Goal: Task Accomplishment & Management: Manage account settings

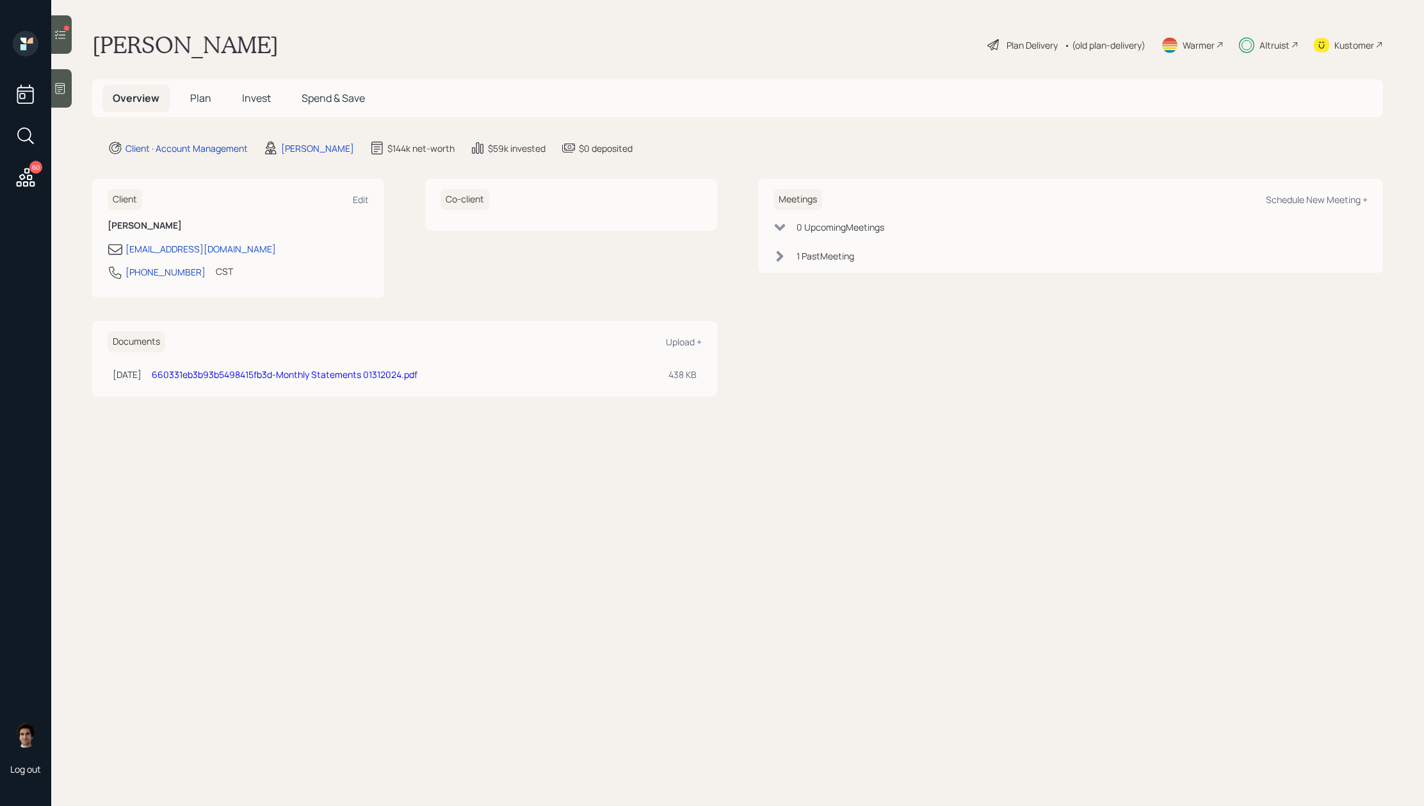
click at [218, 104] on h5 "Plan" at bounding box center [201, 99] width 42 height 28
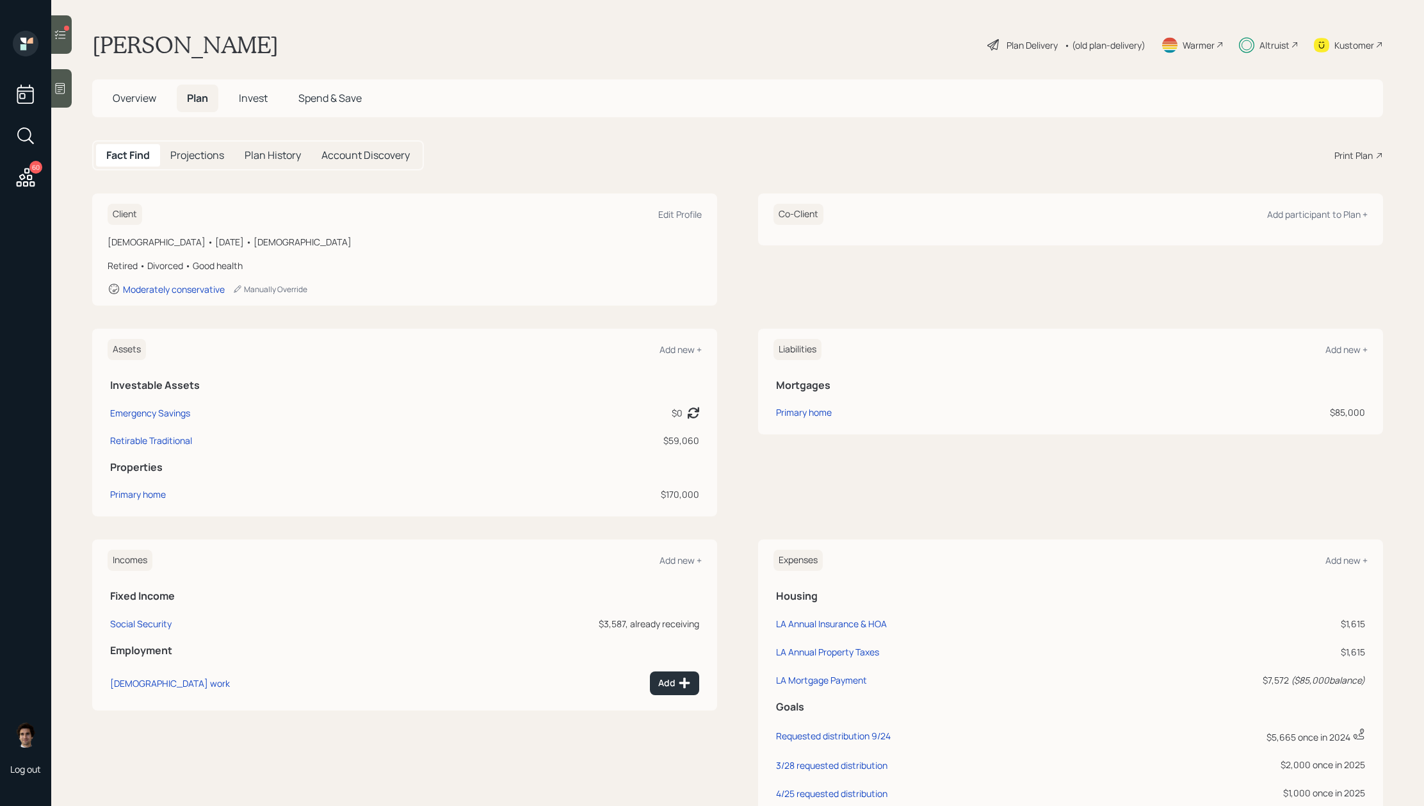
click at [1016, 44] on div "Plan Delivery" at bounding box center [1032, 44] width 51 height 13
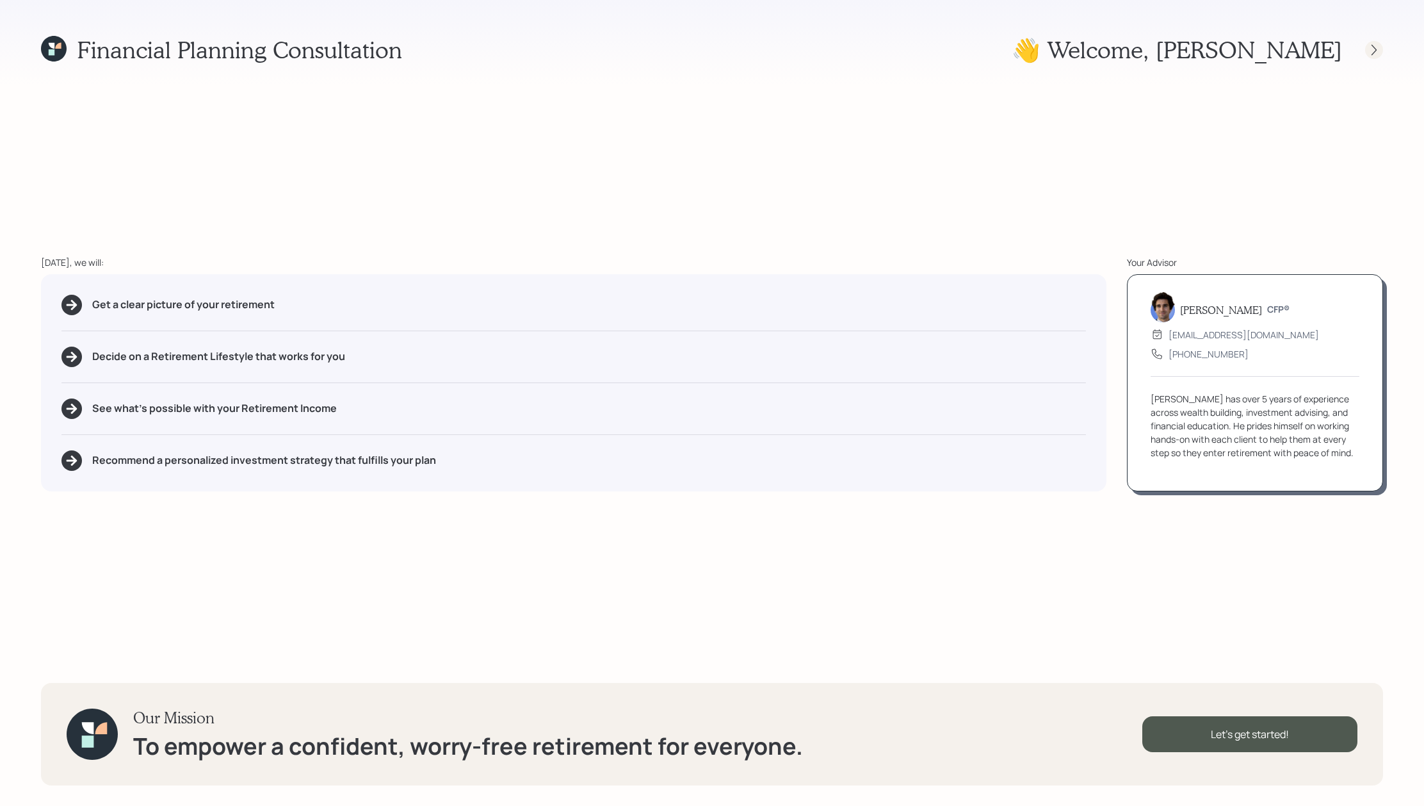
click at [1366, 49] on div at bounding box center [1374, 50] width 18 height 18
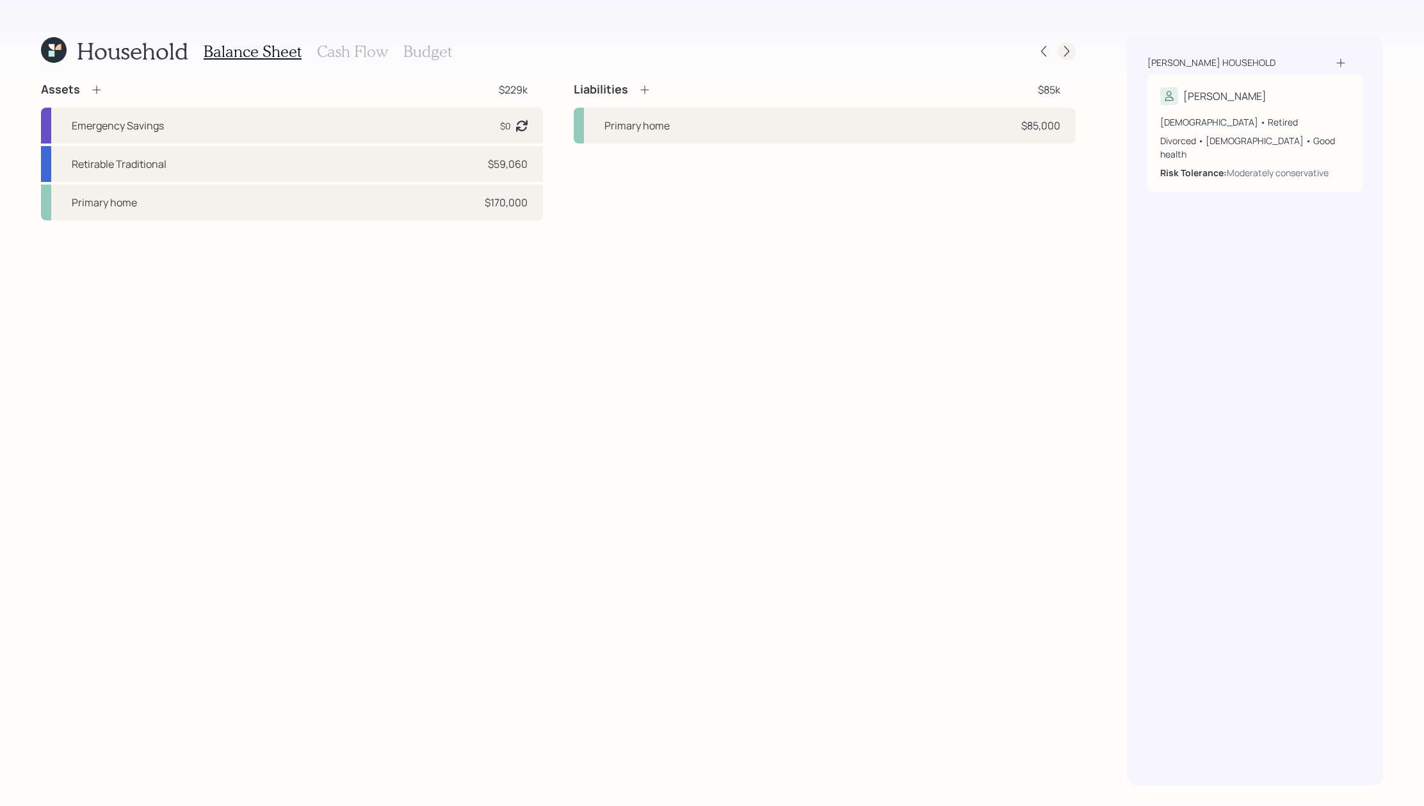
click at [1071, 48] on icon at bounding box center [1067, 51] width 13 height 13
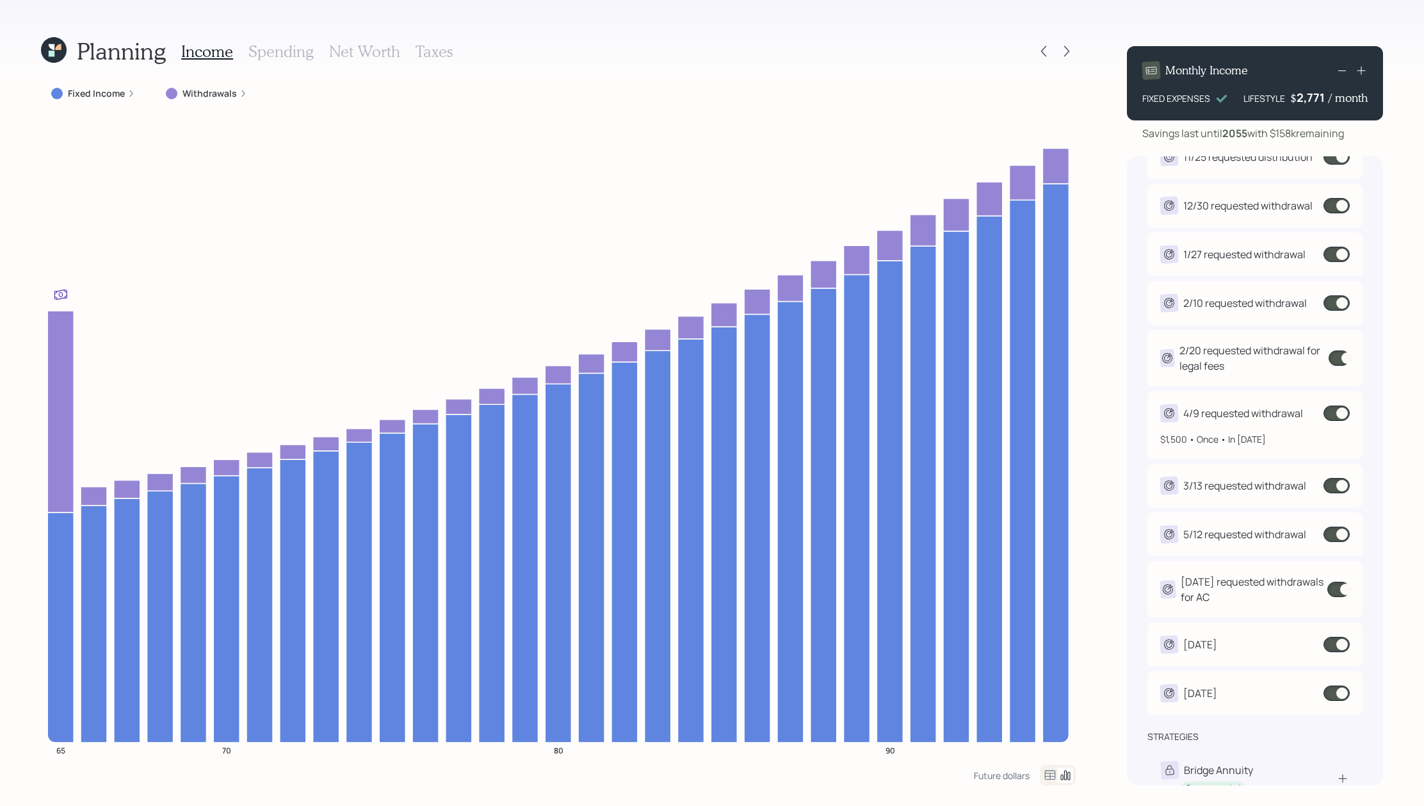
scroll to position [554, 0]
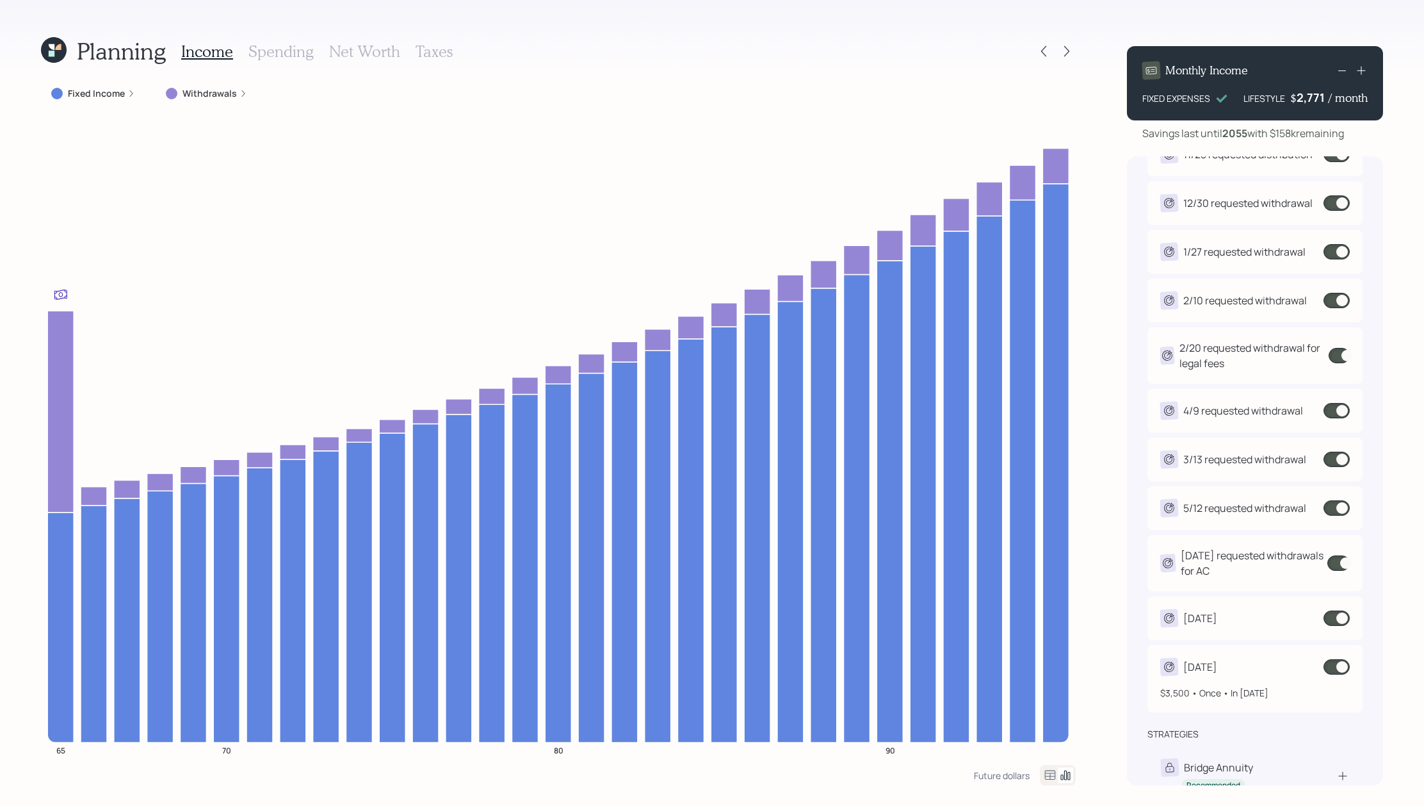
click at [1276, 673] on div "[DATE]" at bounding box center [1256, 667] width 190 height 18
select select "0"
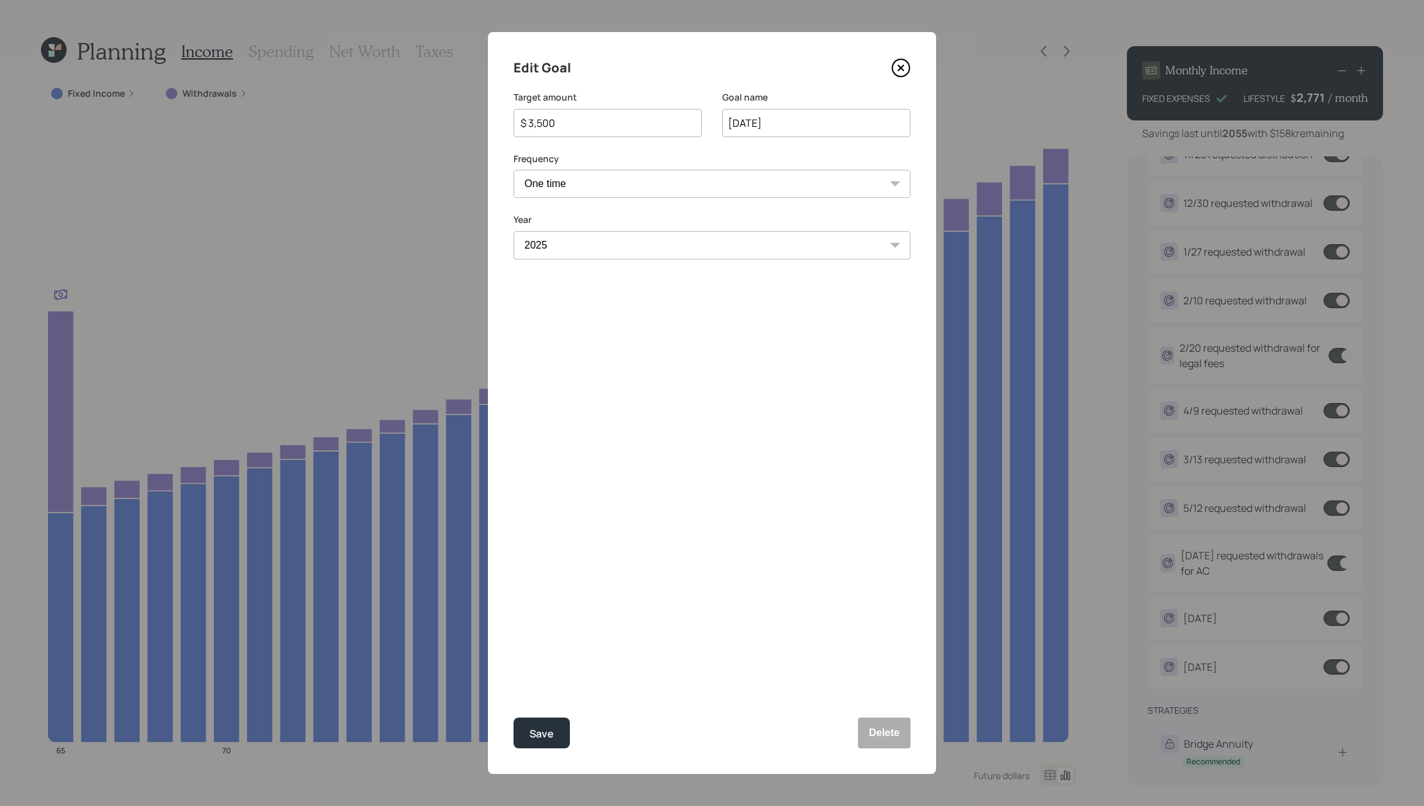
click at [729, 124] on input "[DATE]" at bounding box center [816, 123] width 188 height 28
click at [806, 131] on input "[DATE]" at bounding box center [816, 123] width 188 height 28
click at [514, 717] on button "Save" at bounding box center [542, 732] width 56 height 31
type input "[DATE]"
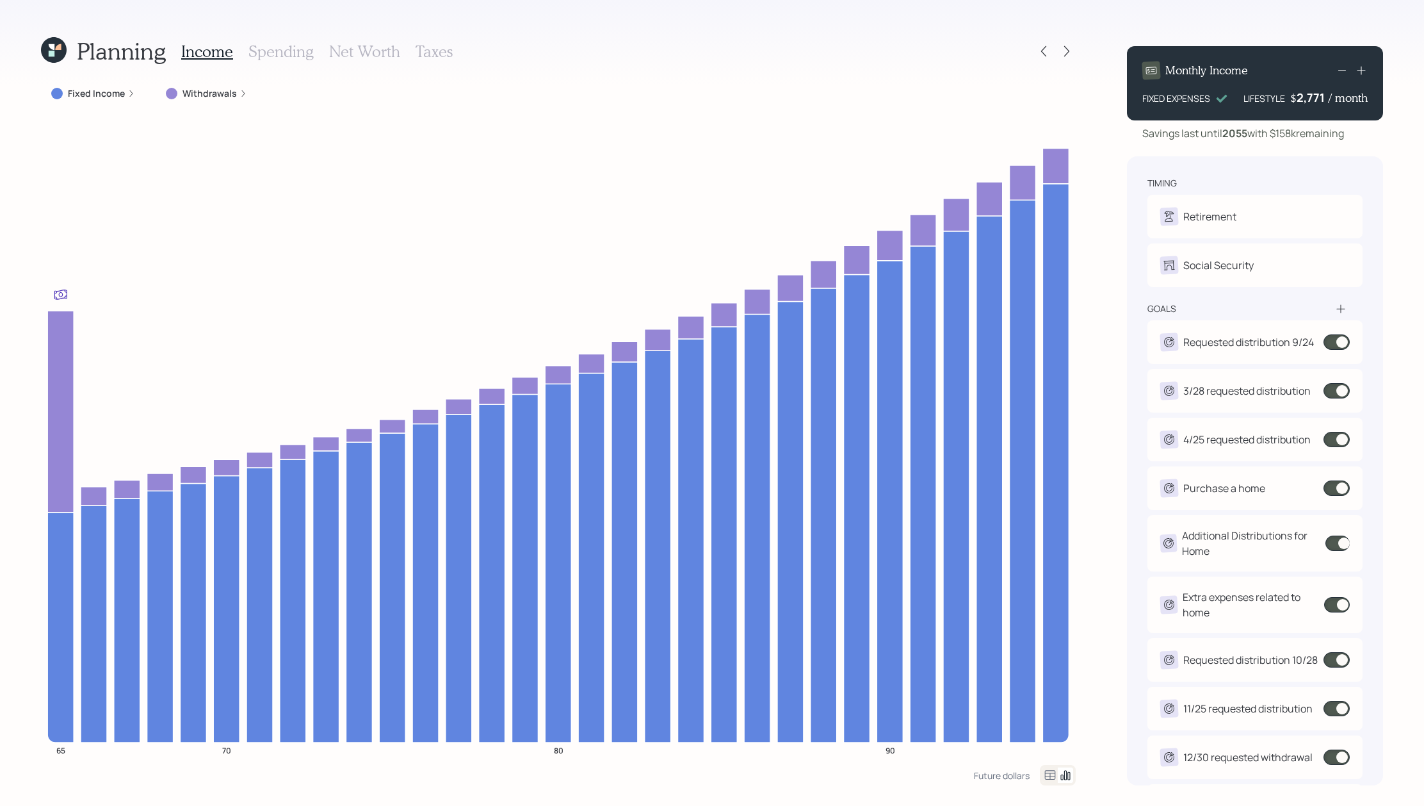
click at [1341, 312] on icon at bounding box center [1341, 308] width 8 height 8
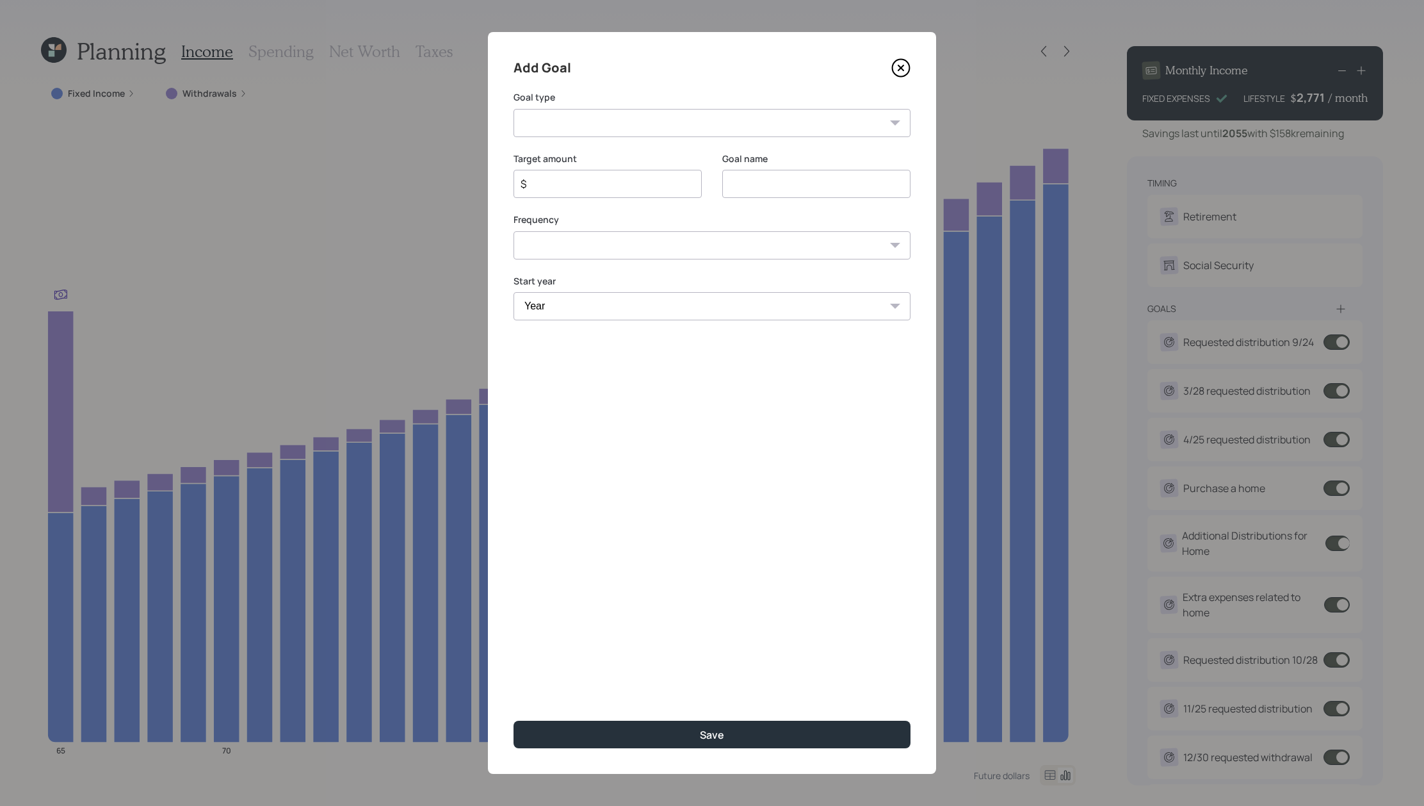
click at [724, 142] on div "Add Goal Goal type Create an emergency fund Donate to charity Purchase a home M…" at bounding box center [712, 403] width 448 height 742
click at [724, 127] on select "Create an emergency fund Donate to charity Purchase a home Make a purchase Supp…" at bounding box center [712, 123] width 397 height 28
select select "other"
type input "Other"
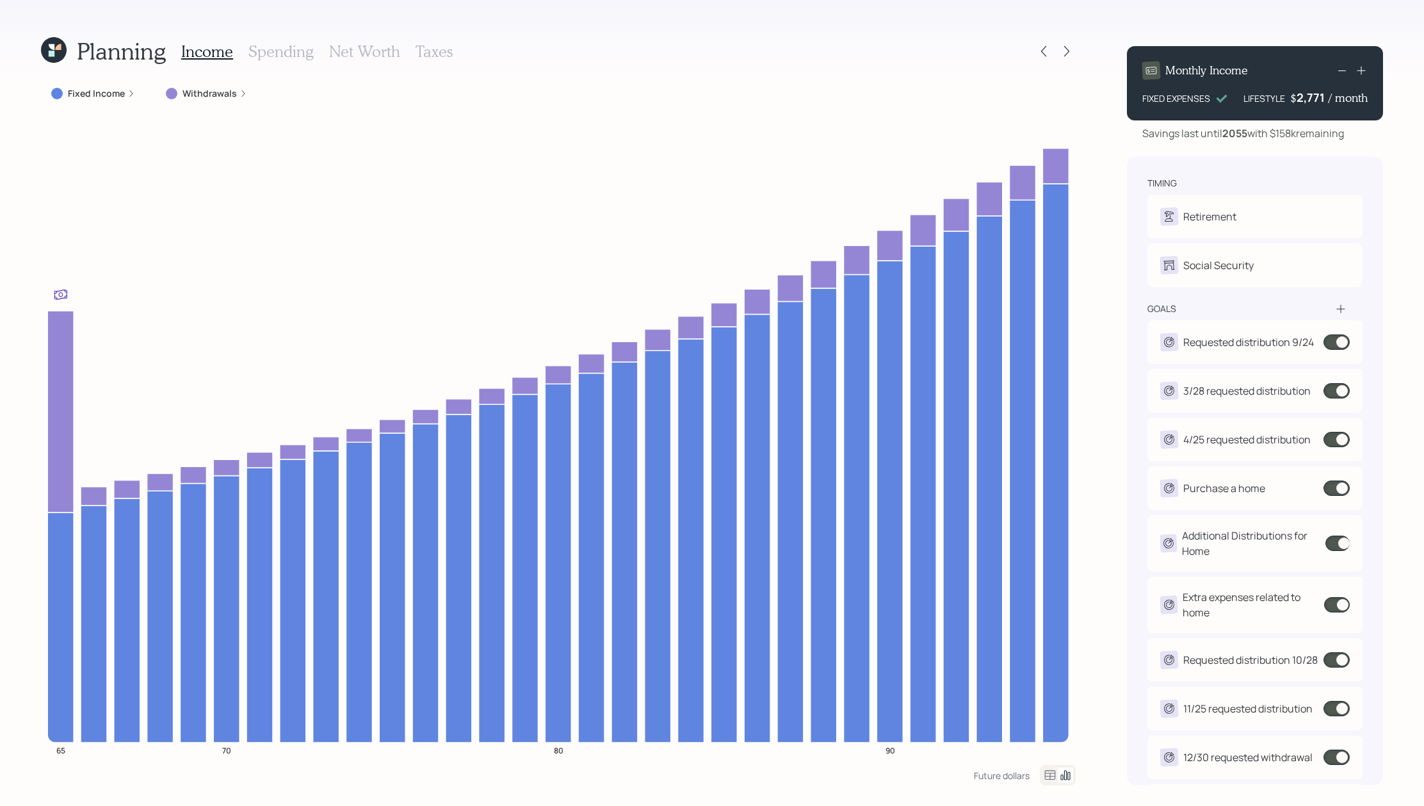
click at [48, 51] on icon at bounding box center [54, 50] width 26 height 26
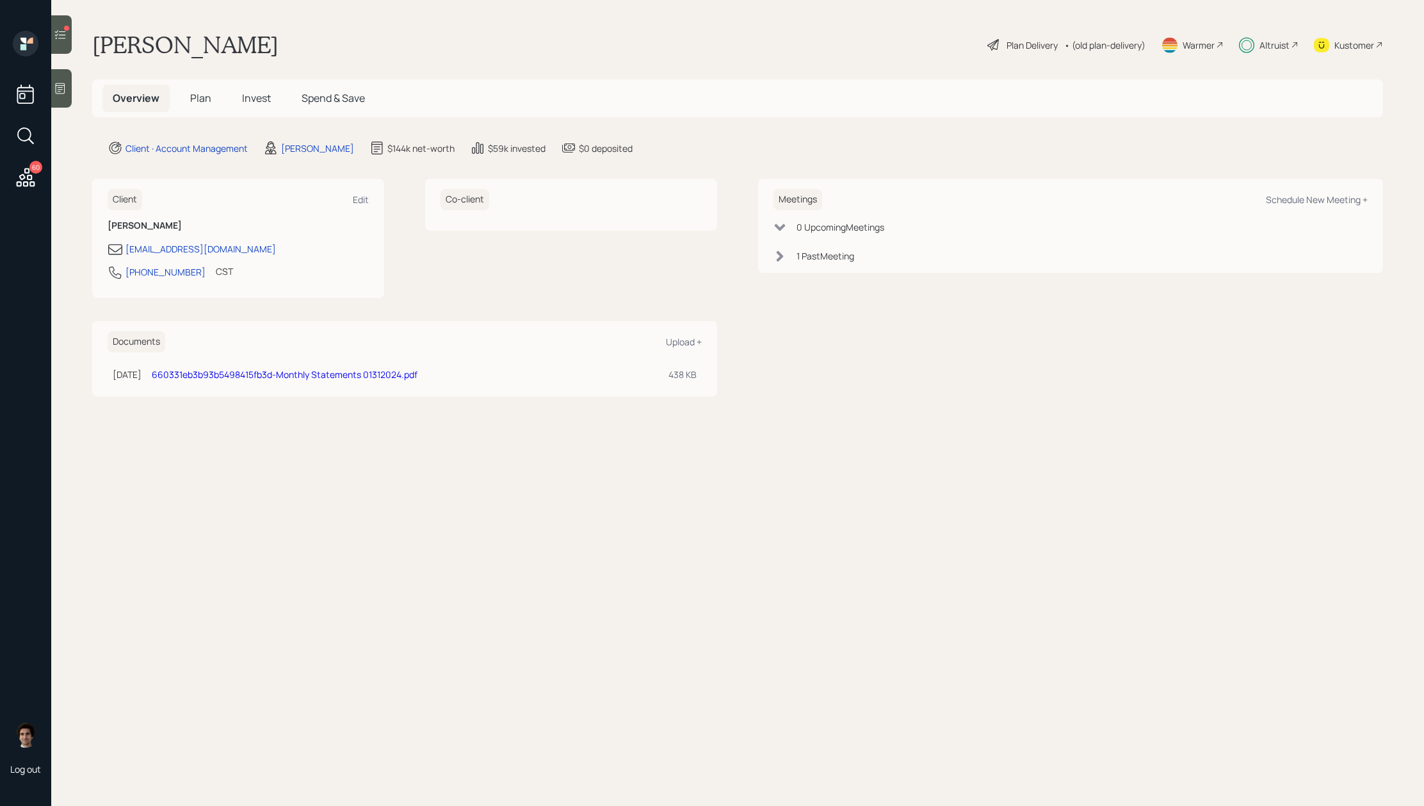
click at [265, 100] on span "Invest" at bounding box center [256, 98] width 29 height 14
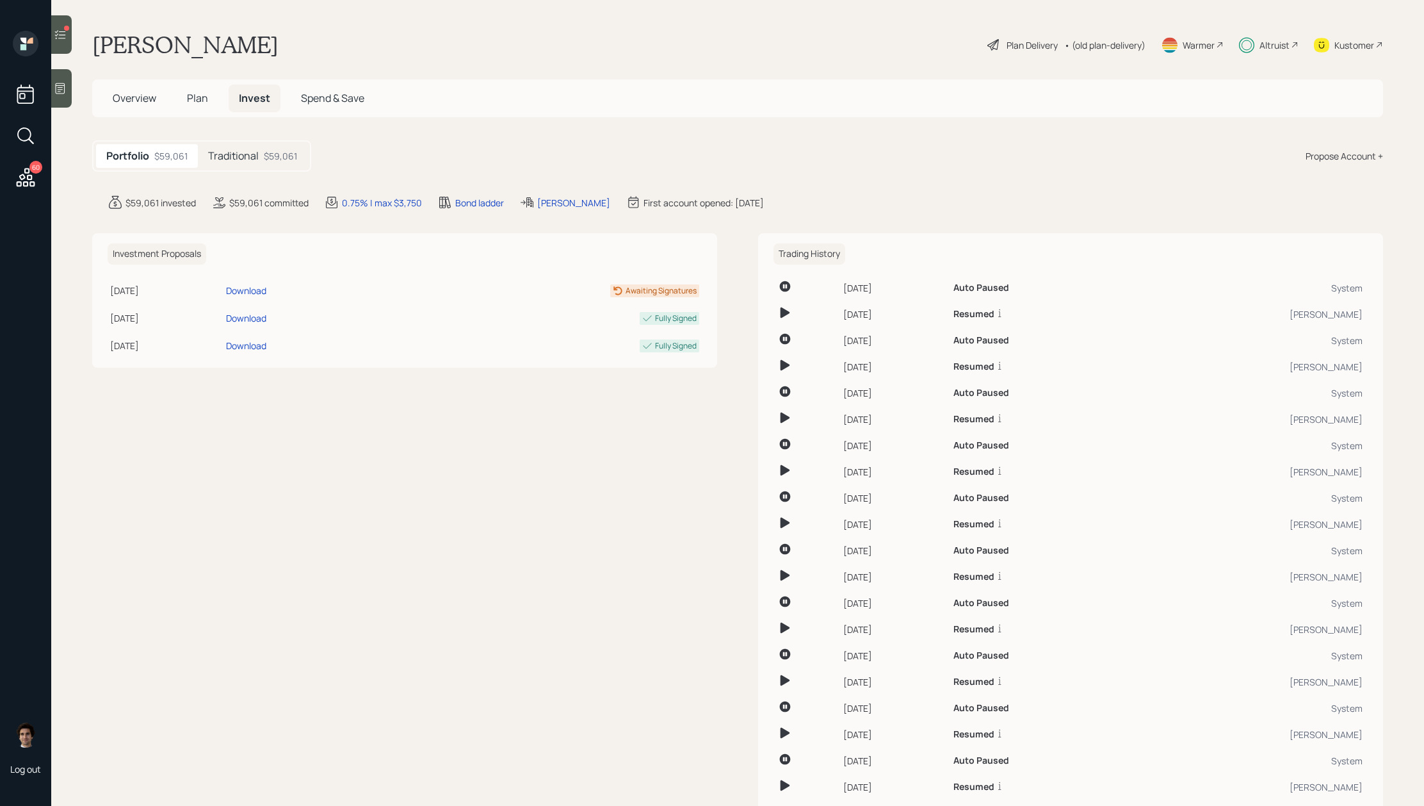
click at [242, 145] on div "Traditional $59,061" at bounding box center [253, 156] width 110 height 24
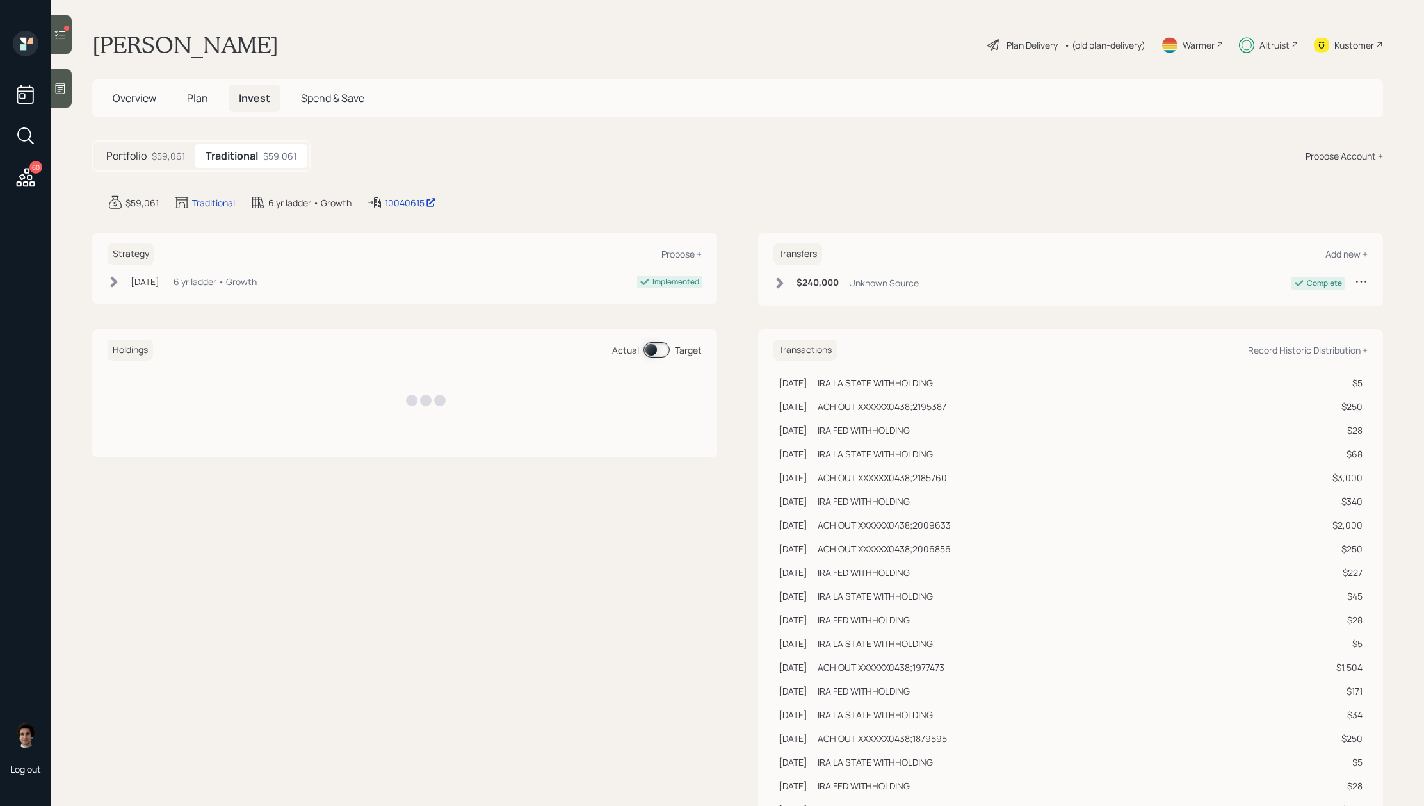
click at [244, 151] on h5 "Traditional" at bounding box center [232, 156] width 53 height 12
click at [398, 195] on div "10040615 edit" at bounding box center [411, 202] width 88 height 15
click at [398, 199] on div "10040615" at bounding box center [410, 202] width 51 height 13
click at [175, 99] on div "Overview Plan Invest Spend & Save" at bounding box center [238, 99] width 272 height 28
click at [185, 99] on h5 "Plan" at bounding box center [198, 99] width 42 height 28
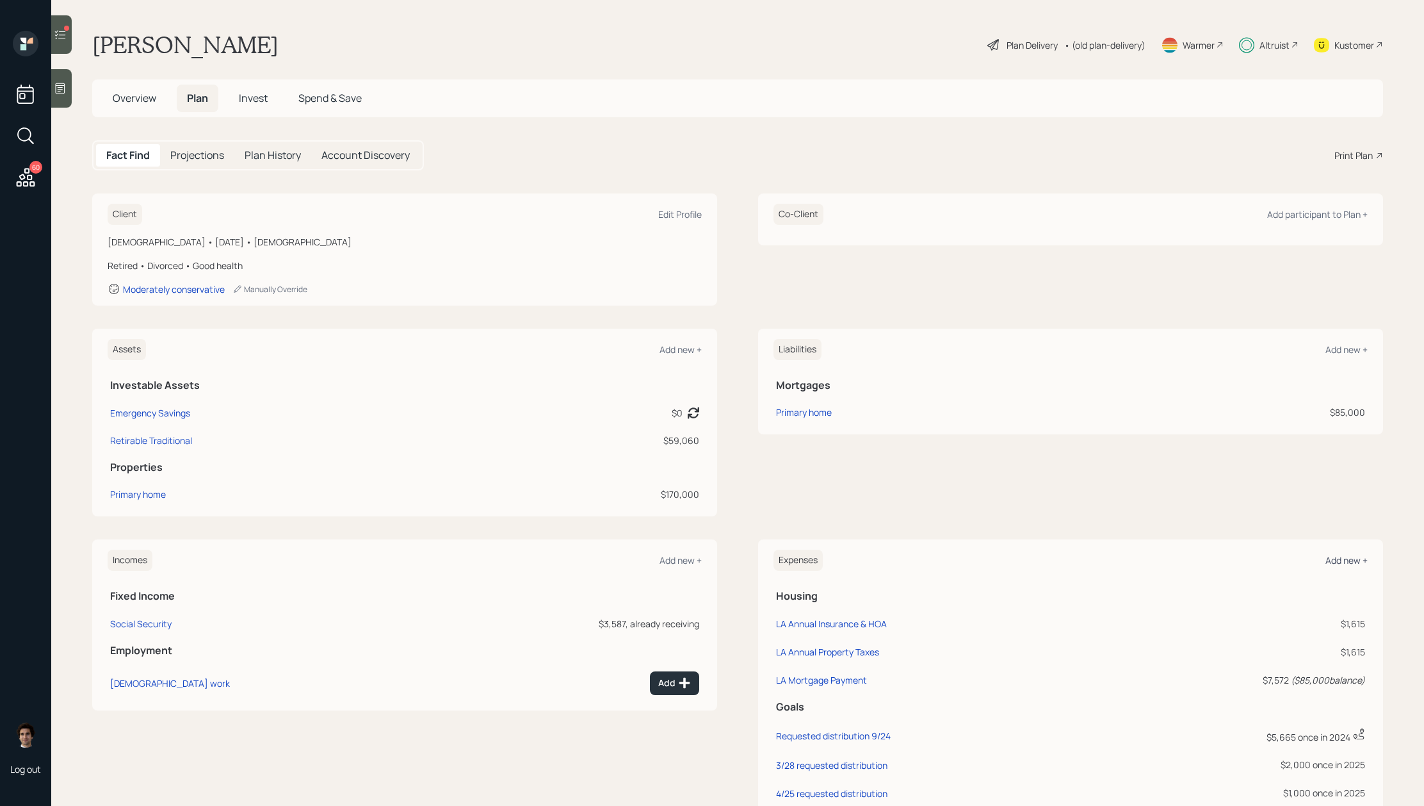
click at [1362, 563] on div "Add new +" at bounding box center [1347, 560] width 42 height 12
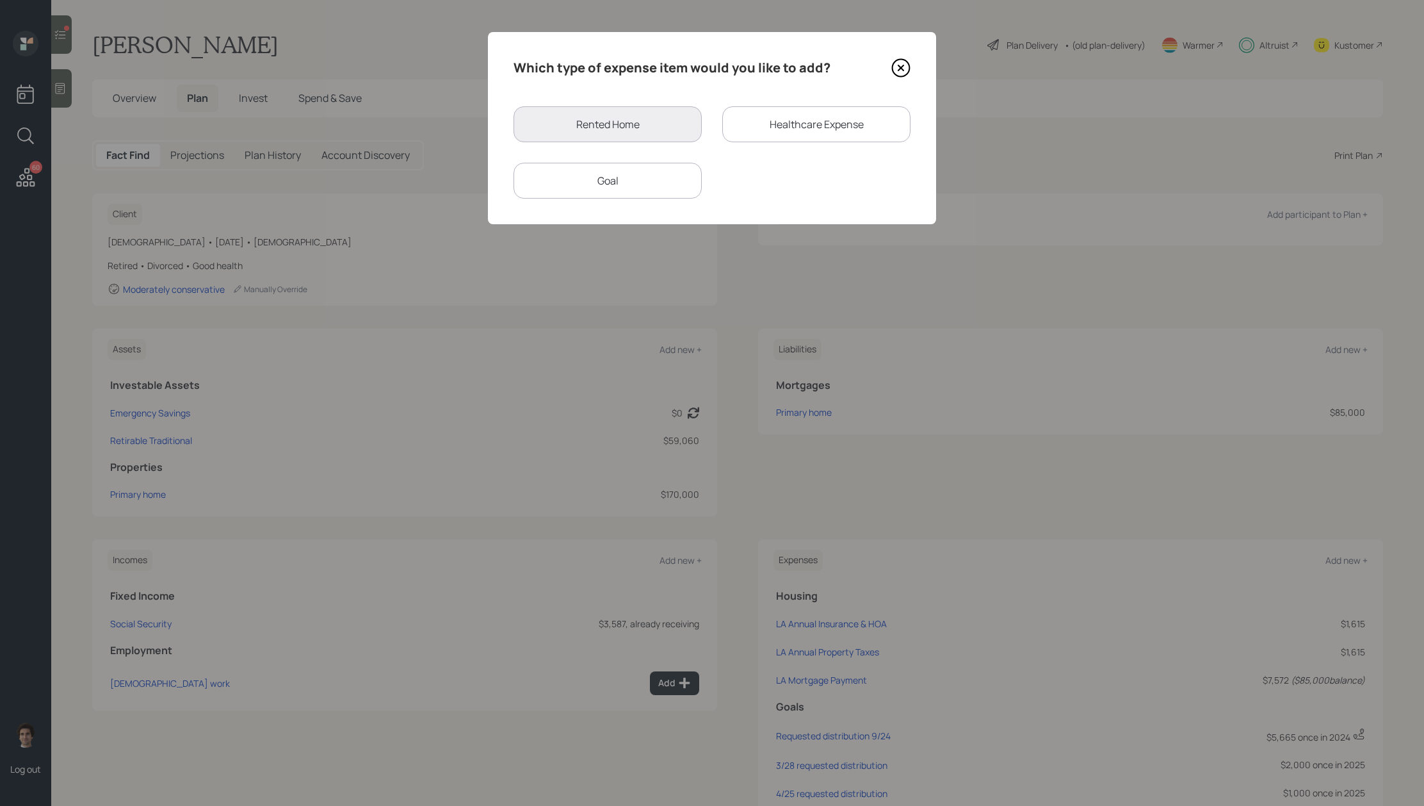
click at [610, 190] on div "Goal" at bounding box center [608, 181] width 188 height 36
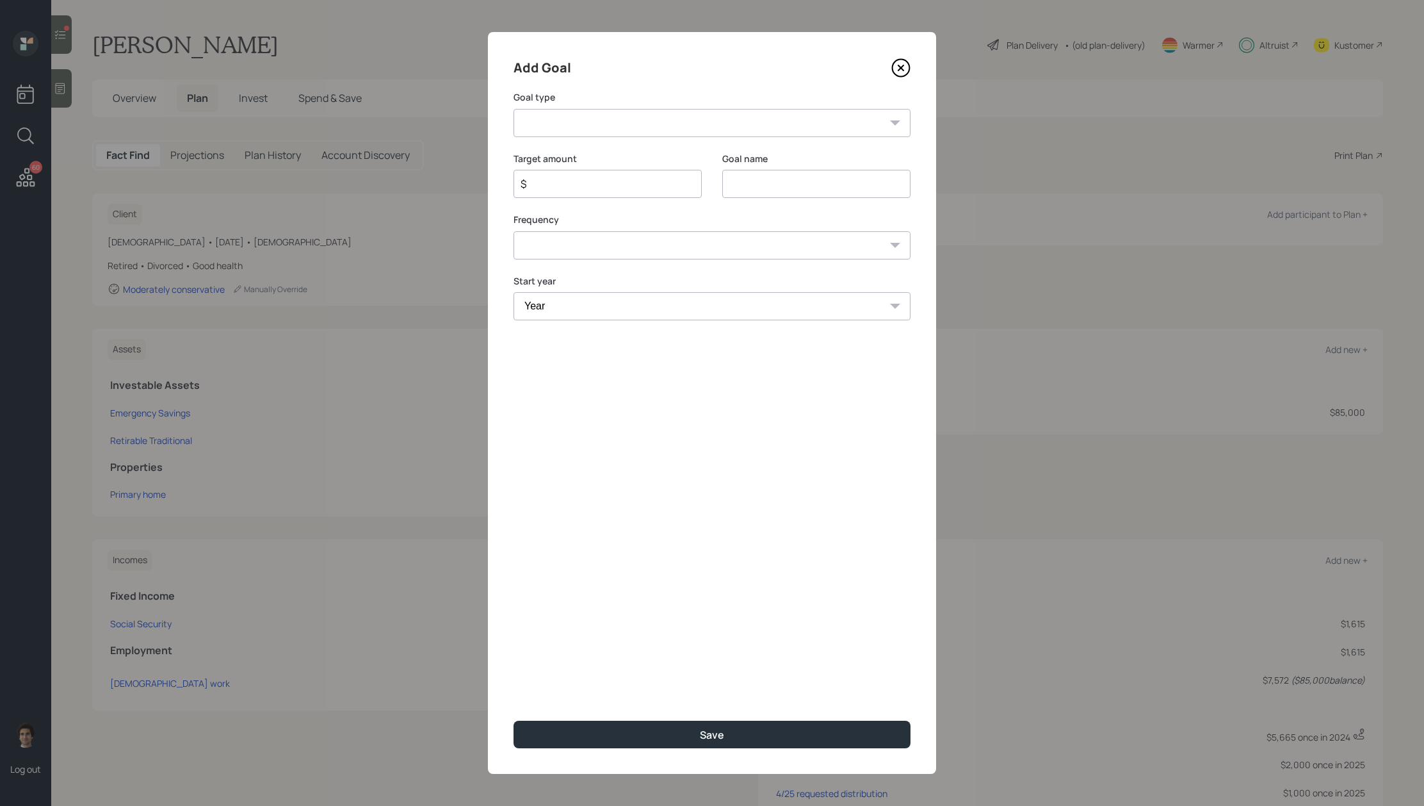
click at [685, 120] on select "Create an emergency fund Donate to charity Purchase a home Make a purchase Supp…" at bounding box center [712, 123] width 397 height 28
select select "other"
type input "Other"
click at [601, 188] on input "$" at bounding box center [602, 183] width 167 height 15
type input "$ 1,000"
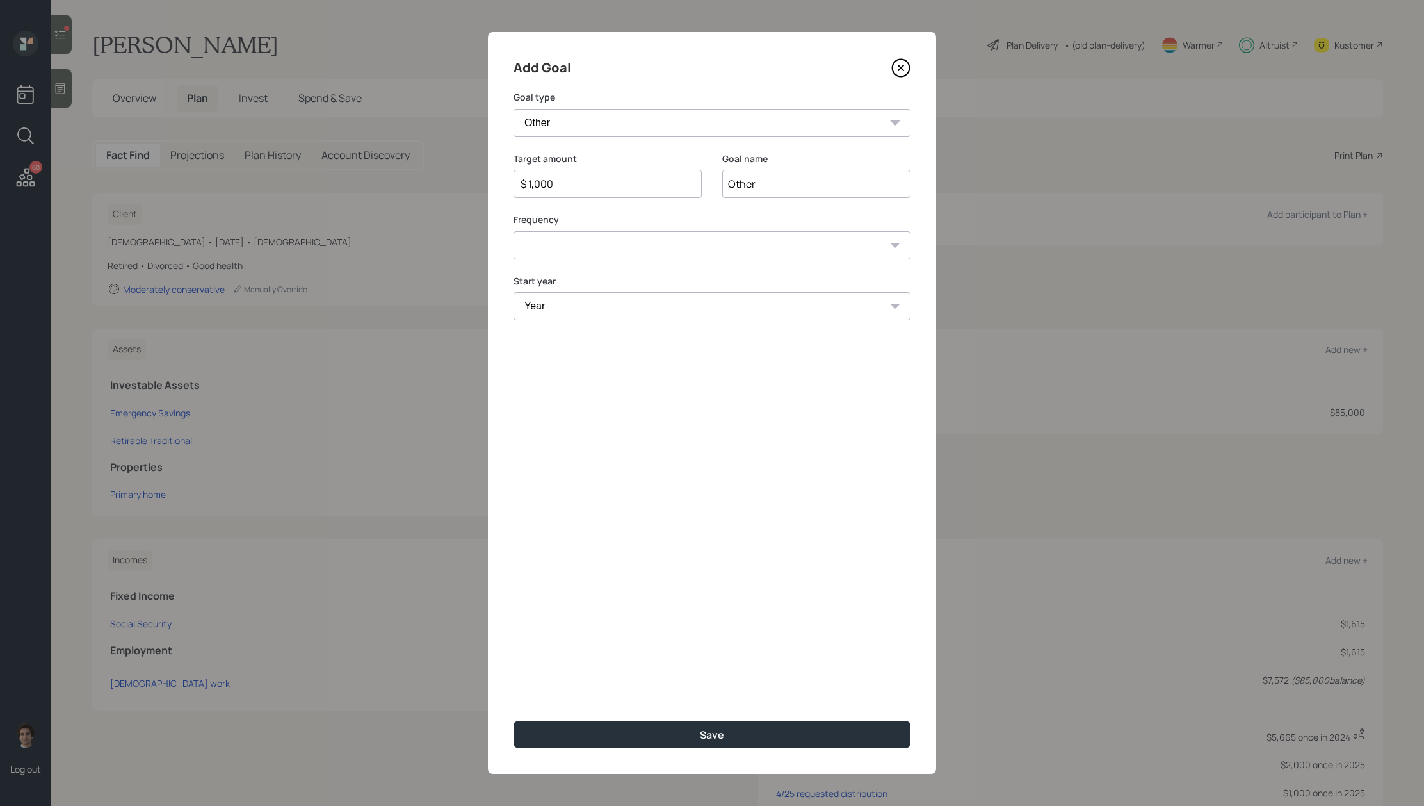
click at [753, 183] on input "Other" at bounding box center [816, 184] width 188 height 28
click at [727, 186] on input "Additional 2025 withdrawals fo" at bounding box center [816, 184] width 188 height 28
click at [779, 181] on input "Additional 2025 withdrawals fo" at bounding box center [816, 184] width 188 height 28
click at [783, 181] on input "Additional 2025 withdrawals fo" at bounding box center [816, 184] width 188 height 28
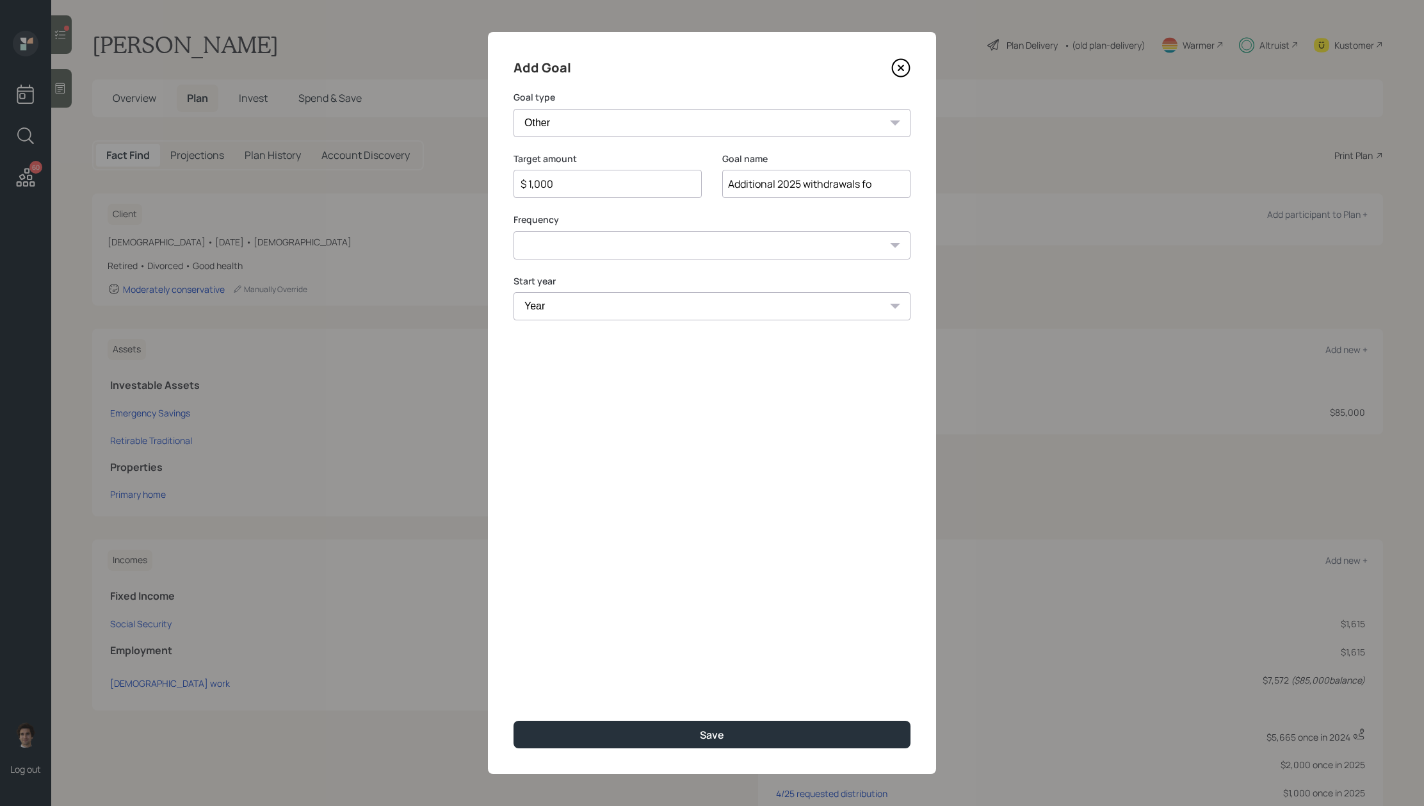
click at [783, 181] on input "Additional 2025 withdrawals fo" at bounding box center [816, 184] width 188 height 28
click at [802, 177] on input "Additional $250 per month for 09/25 through 12/25 withdrawals fo" at bounding box center [816, 184] width 188 height 28
drag, startPoint x: 806, startPoint y: 181, endPoint x: 966, endPoint y: 171, distance: 161.0
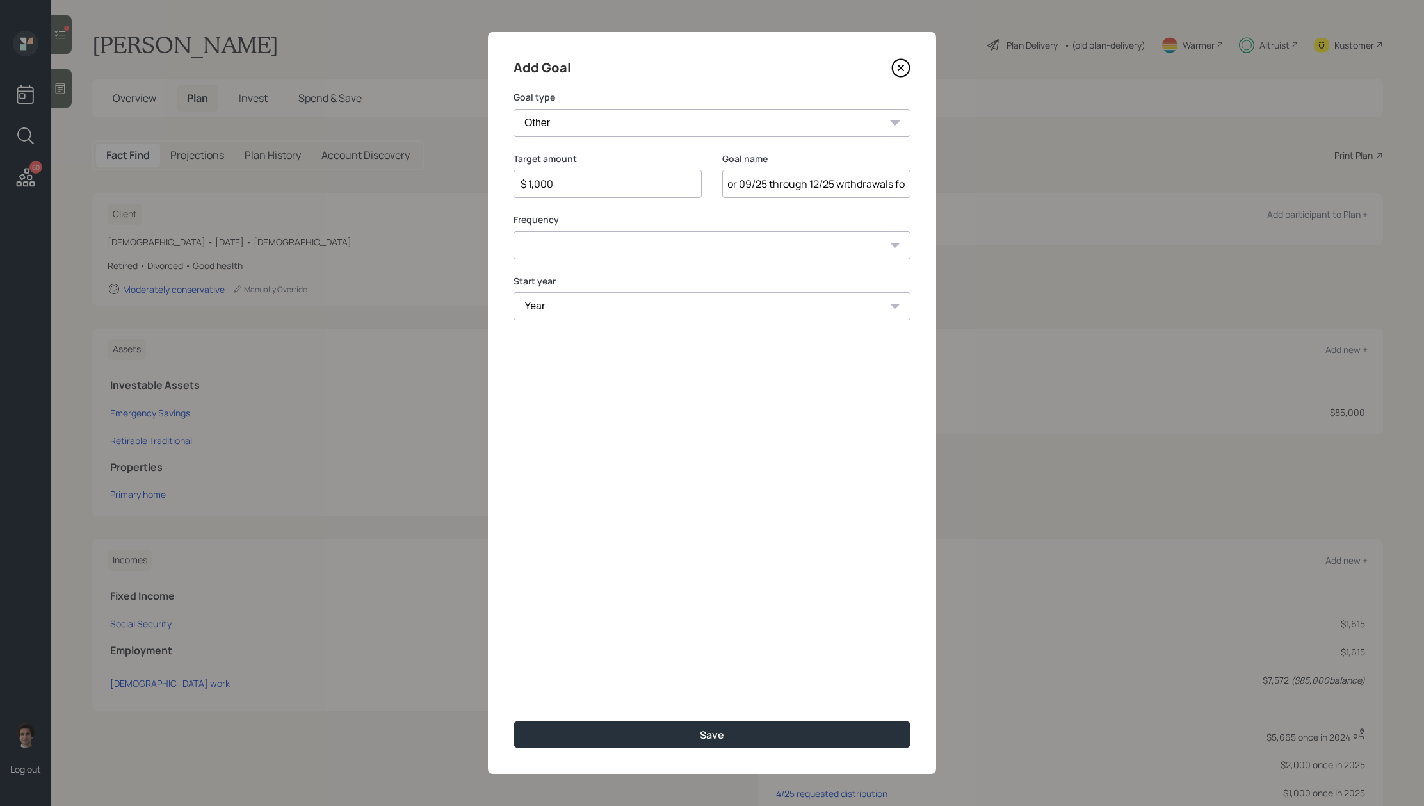
click at [966, 171] on div "Add Goal Goal type Create an emergency fund Donate to charity Purchase a home M…" at bounding box center [712, 403] width 1424 height 806
click at [895, 185] on input "Additional $250 per month for 09/25 through 12/25 withdrawals fo" at bounding box center [816, 184] width 188 height 28
drag, startPoint x: 839, startPoint y: 188, endPoint x: 998, endPoint y: 184, distance: 158.9
click at [998, 184] on div "Add Goal Goal type Create an emergency fund Donate to charity Purchase a home M…" at bounding box center [712, 403] width 1424 height 806
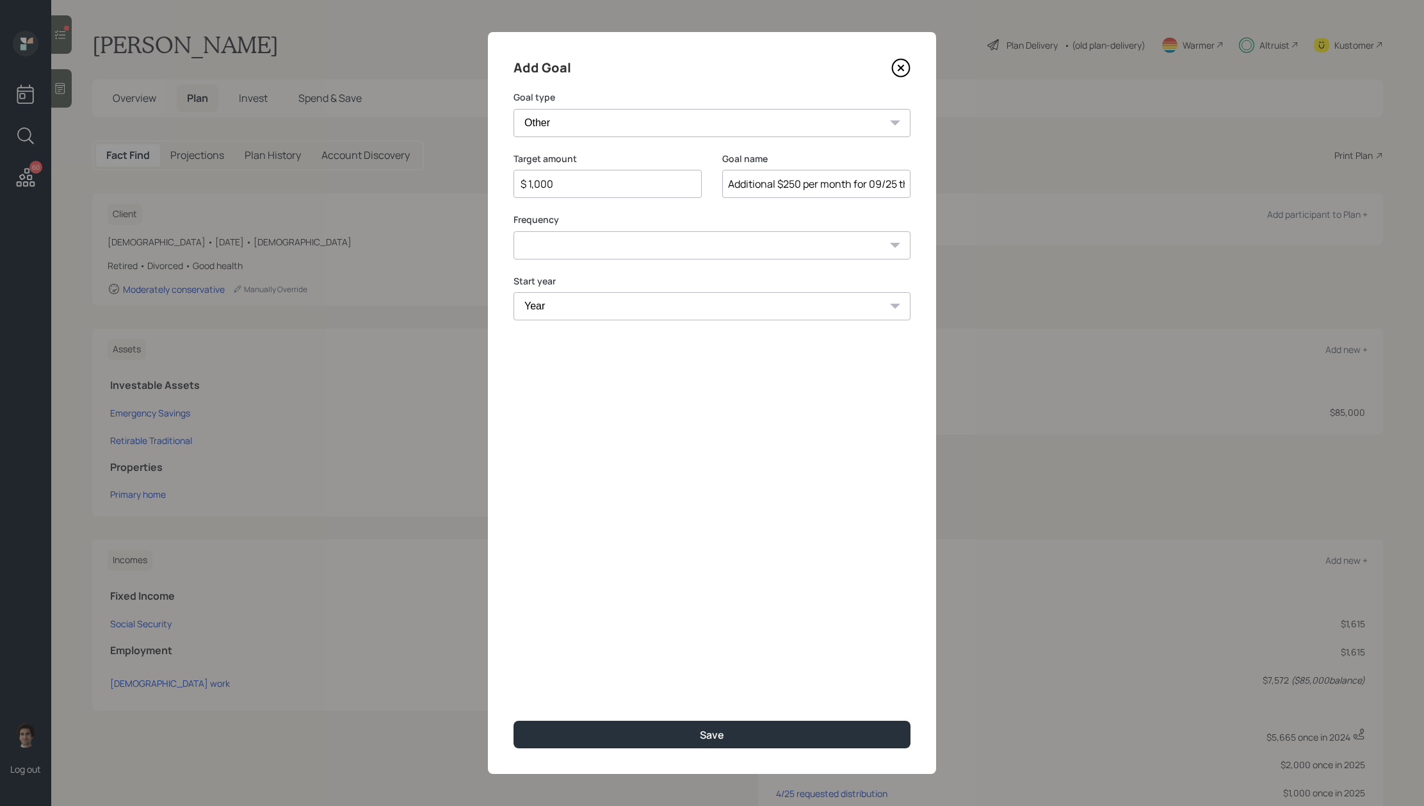
drag, startPoint x: 902, startPoint y: 180, endPoint x: 702, endPoint y: 174, distance: 199.9
click at [702, 174] on div "Target amount $ 1,000 Goal name Additional $250 per month for 09/25 through 12/…" at bounding box center [712, 182] width 397 height 61
type input "Additional $250 per month for 09/25 through 12/25"
click at [734, 270] on div "Add Goal Goal type Create an emergency fund Donate to charity Purchase a home M…" at bounding box center [712, 403] width 448 height 742
click at [737, 242] on select "One time Every 1 year Every 2 years Every 3 years Every 4 years Every 5 years E…" at bounding box center [712, 245] width 397 height 28
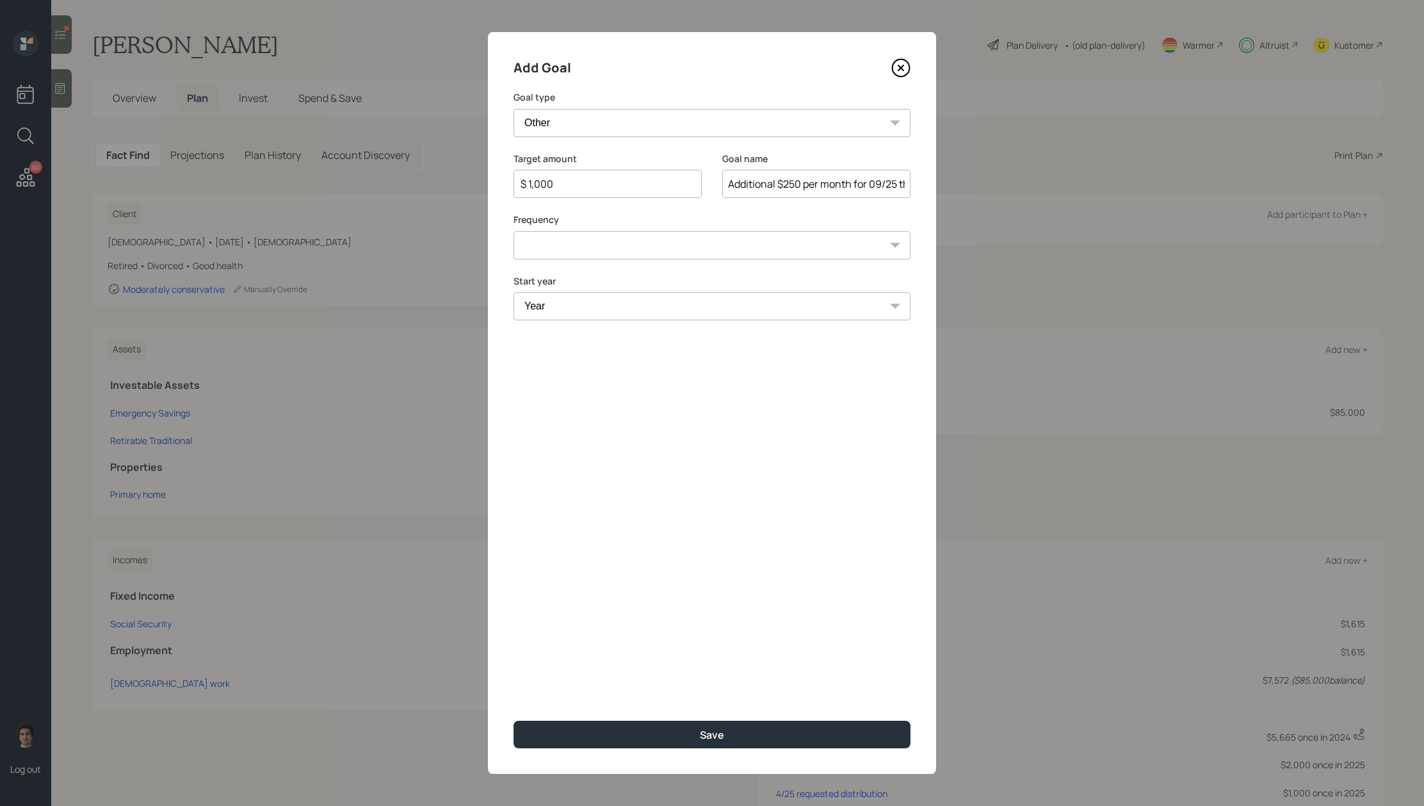
select select "0"
click at [690, 313] on select "Year [DATE] 2026 2027 2028 2029 2030 2031 2032 2033 2034 2035 2036 2037 2038 20…" at bounding box center [712, 306] width 397 height 28
select select "2025"
click at [661, 751] on div "Add Goal Goal type Create an emergency fund Donate to charity Purchase a home M…" at bounding box center [712, 403] width 448 height 742
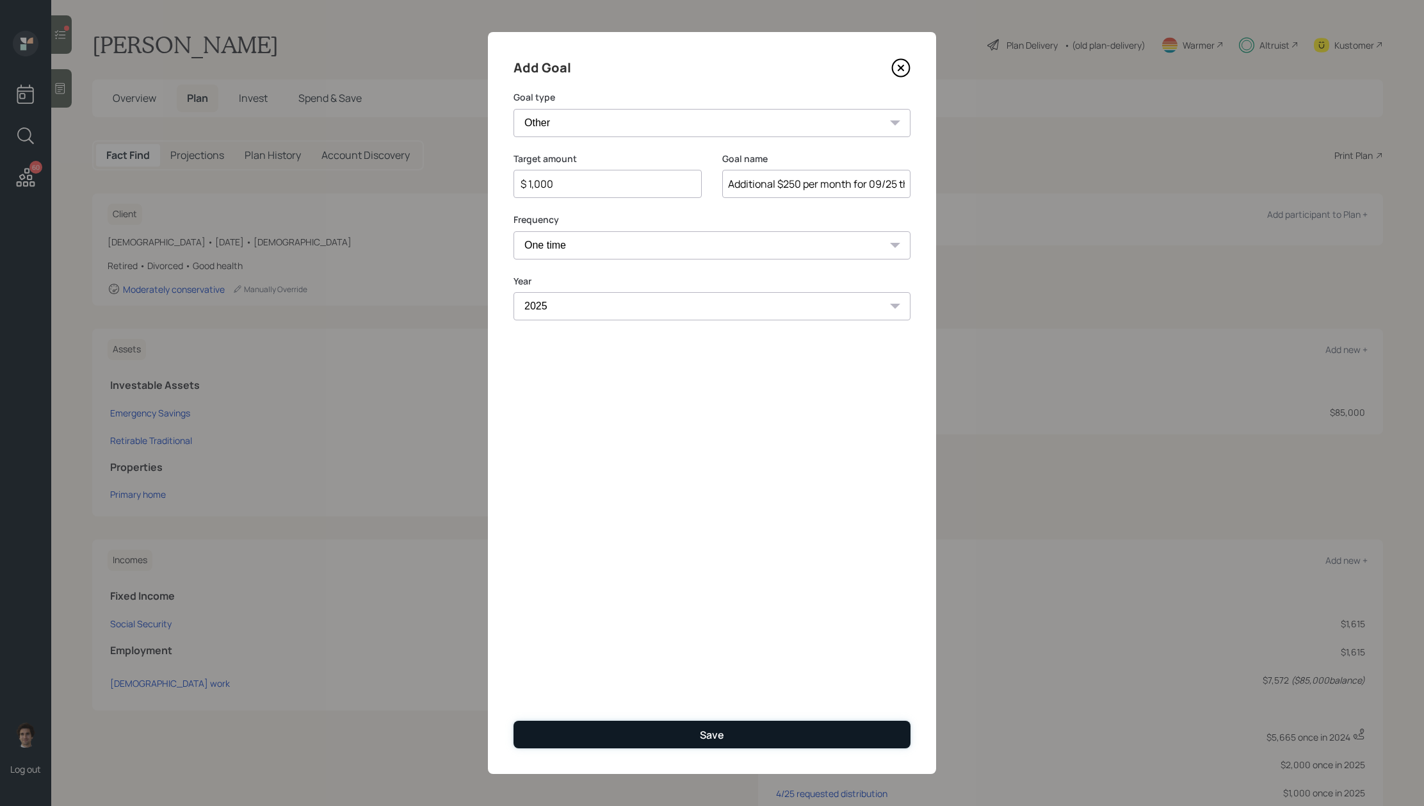
click at [663, 742] on button "Save" at bounding box center [712, 735] width 397 height 28
type input "$"
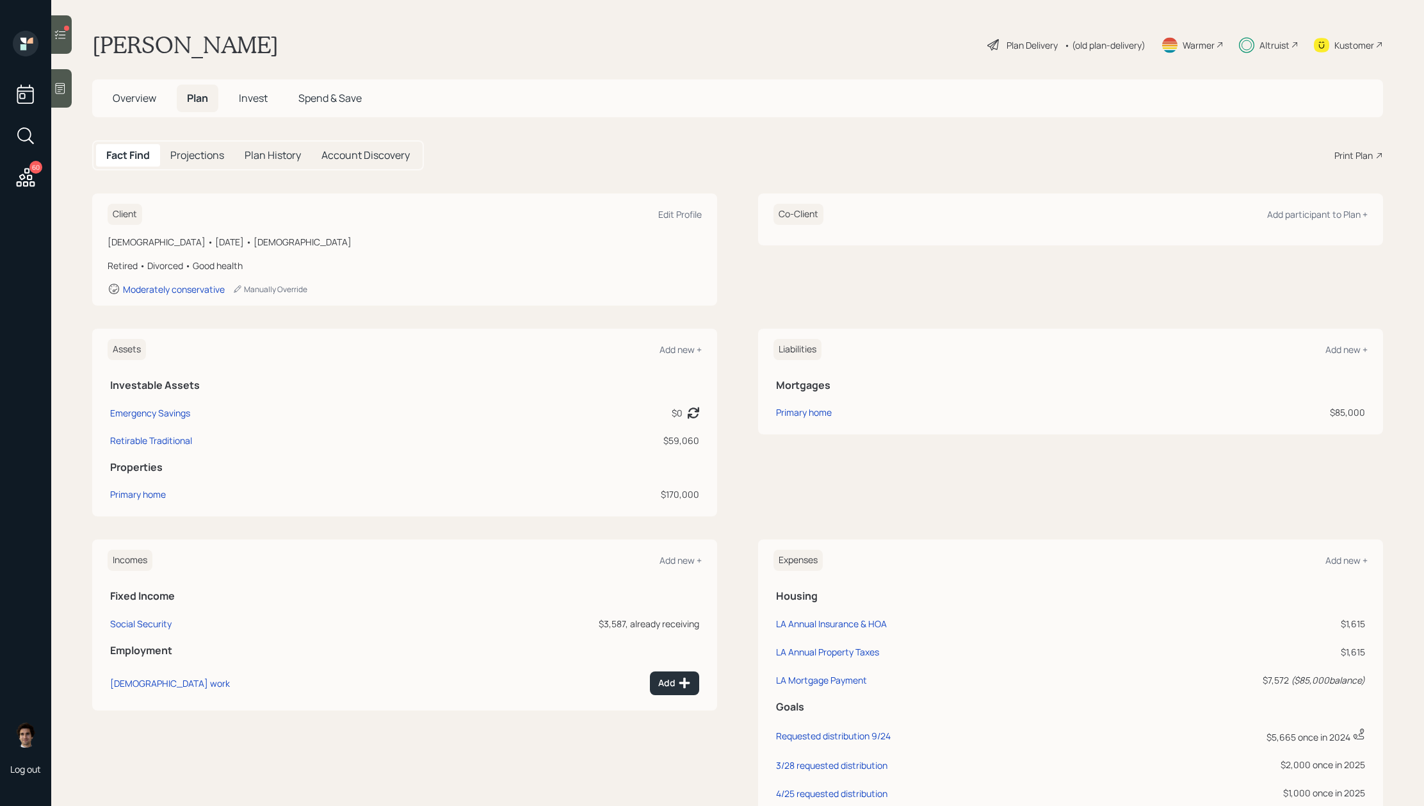
click at [247, 101] on span "Invest" at bounding box center [253, 98] width 29 height 14
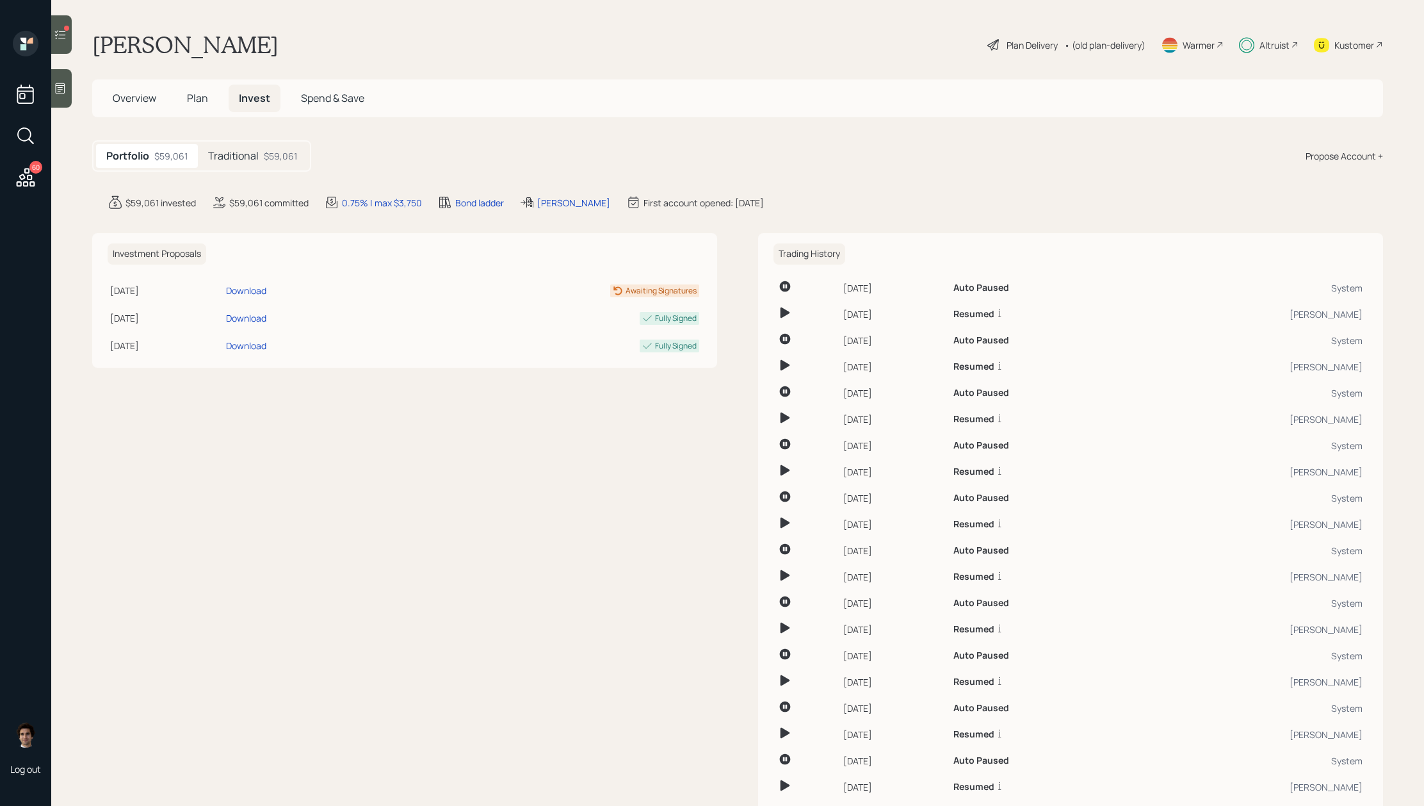
click at [268, 158] on div "$59,061" at bounding box center [280, 155] width 33 height 13
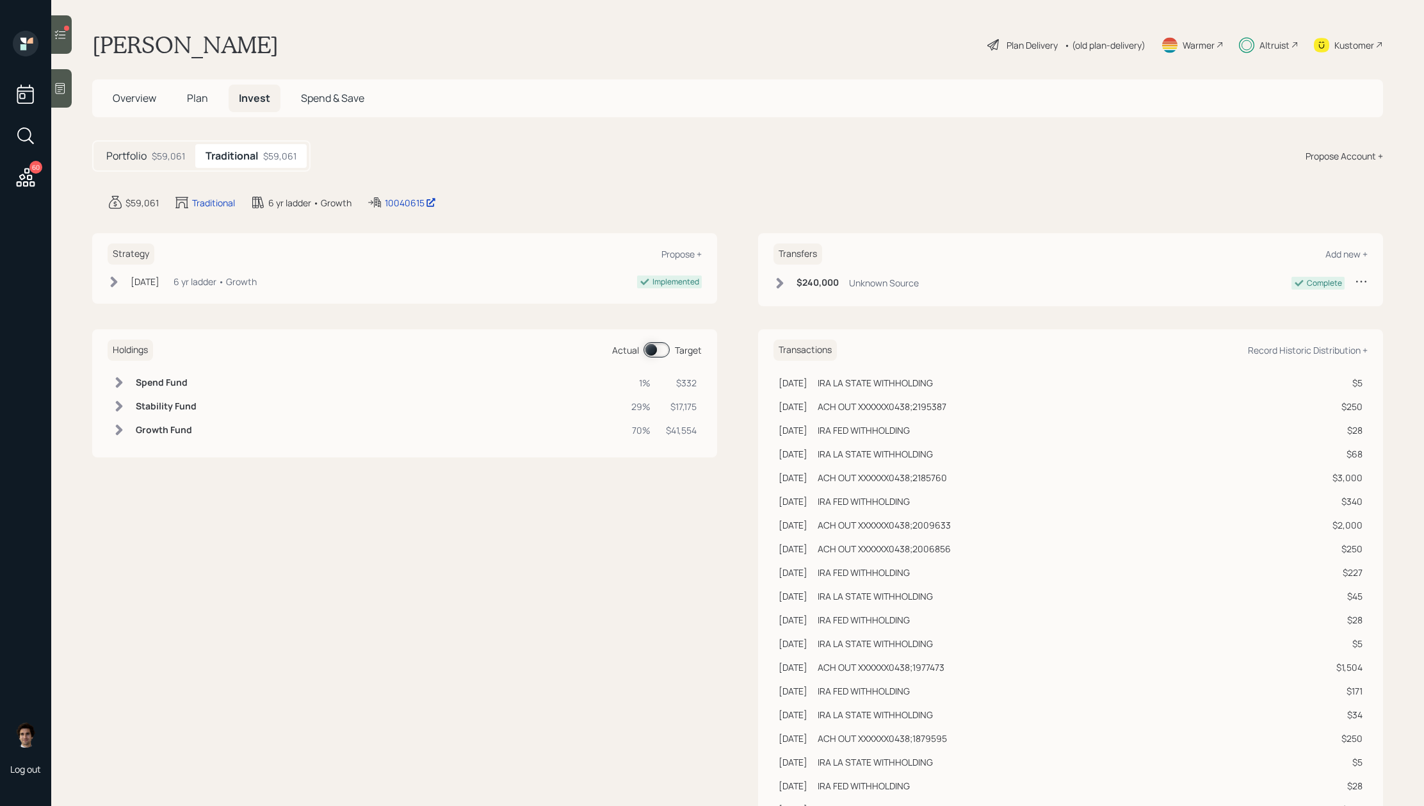
click at [664, 353] on span at bounding box center [657, 349] width 26 height 15
click at [1007, 42] on div "Plan Delivery" at bounding box center [1032, 44] width 51 height 13
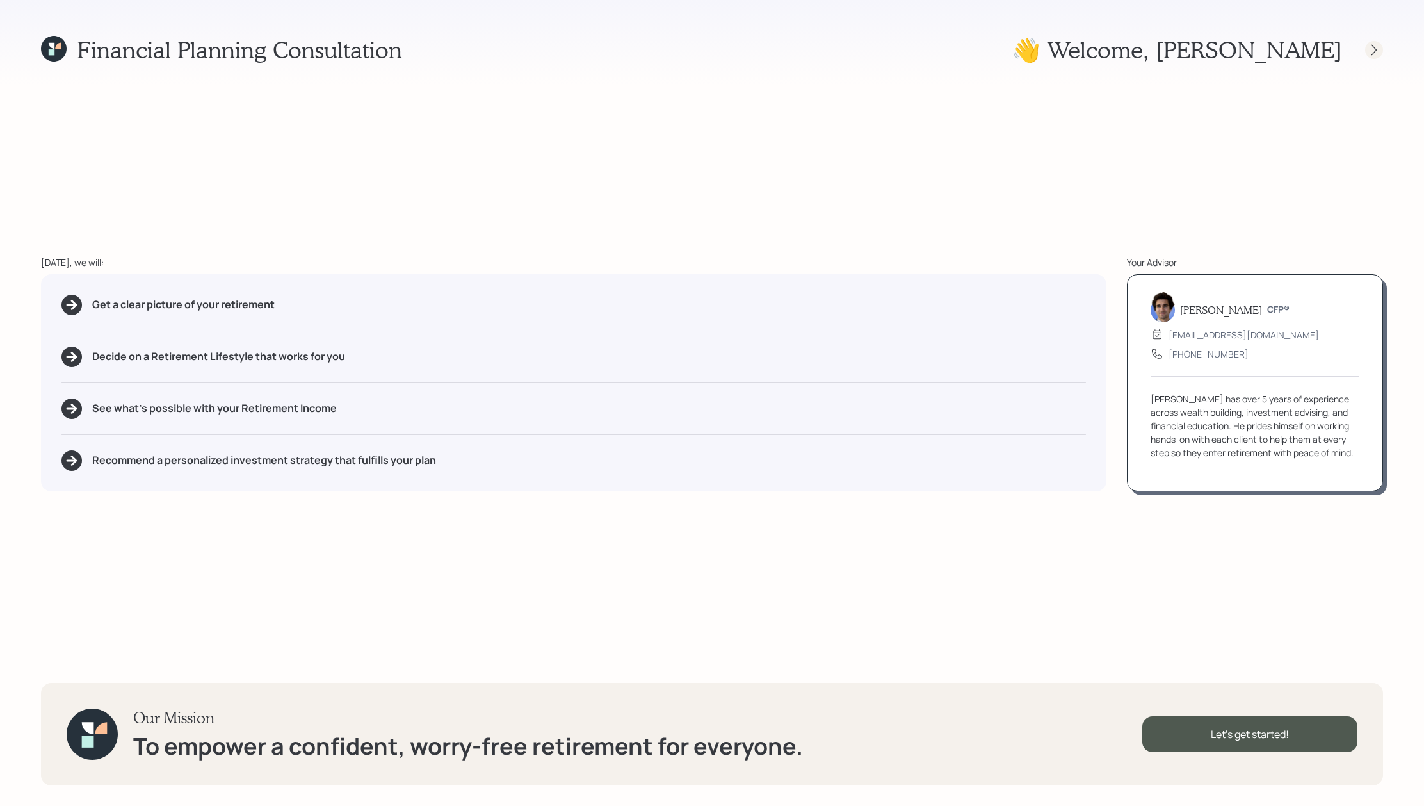
click at [1378, 50] on icon at bounding box center [1374, 50] width 13 height 13
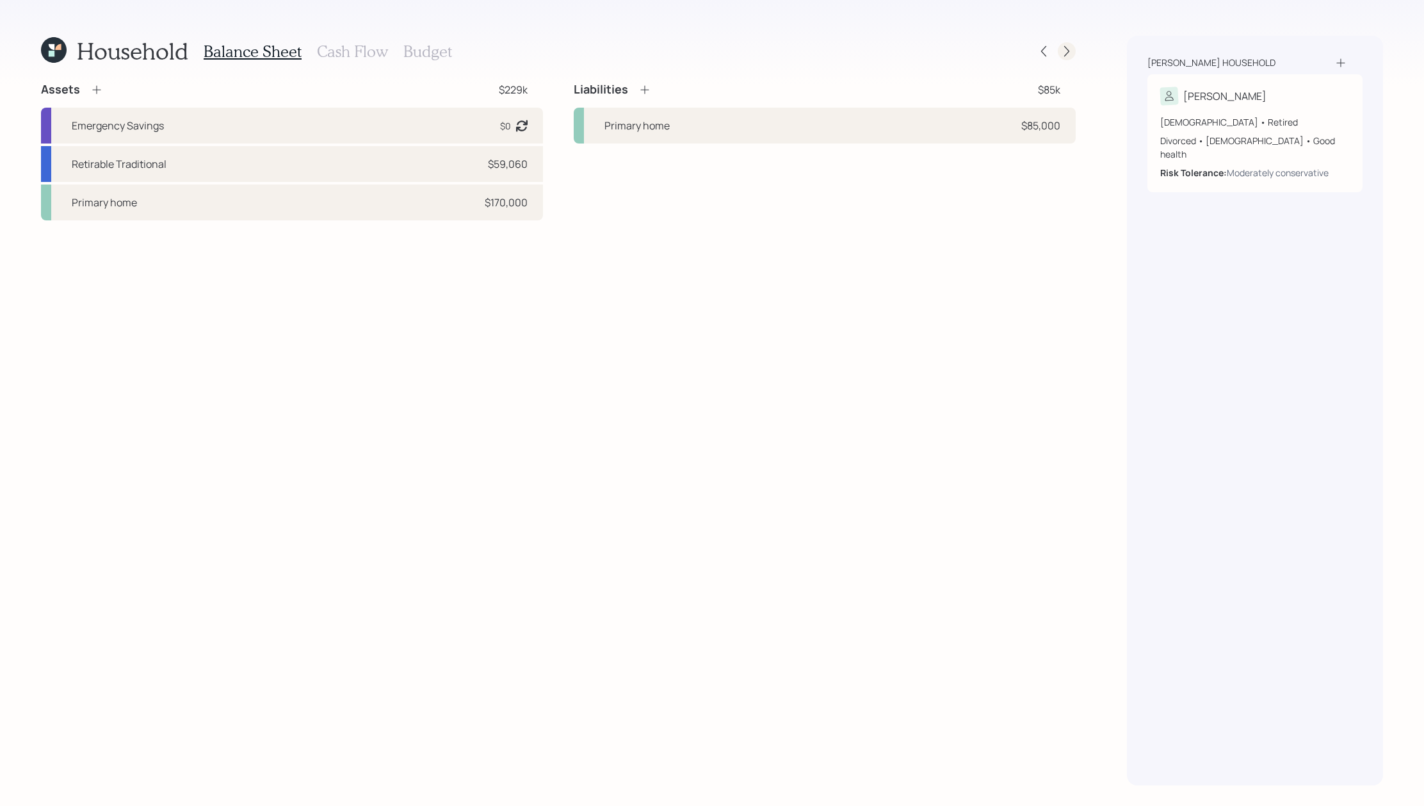
click at [1068, 57] on icon at bounding box center [1067, 51] width 13 height 13
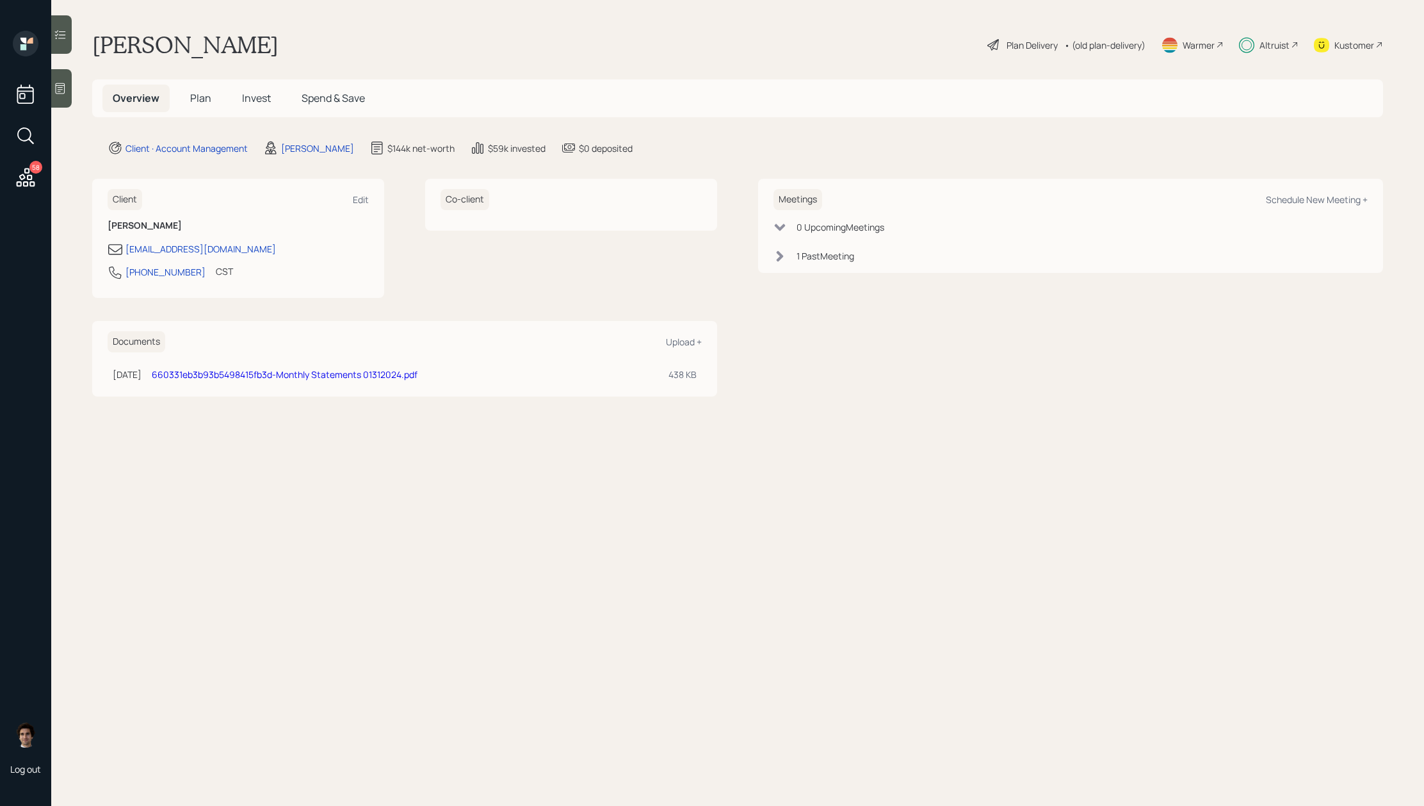
click at [260, 110] on h5 "Invest" at bounding box center [256, 99] width 49 height 28
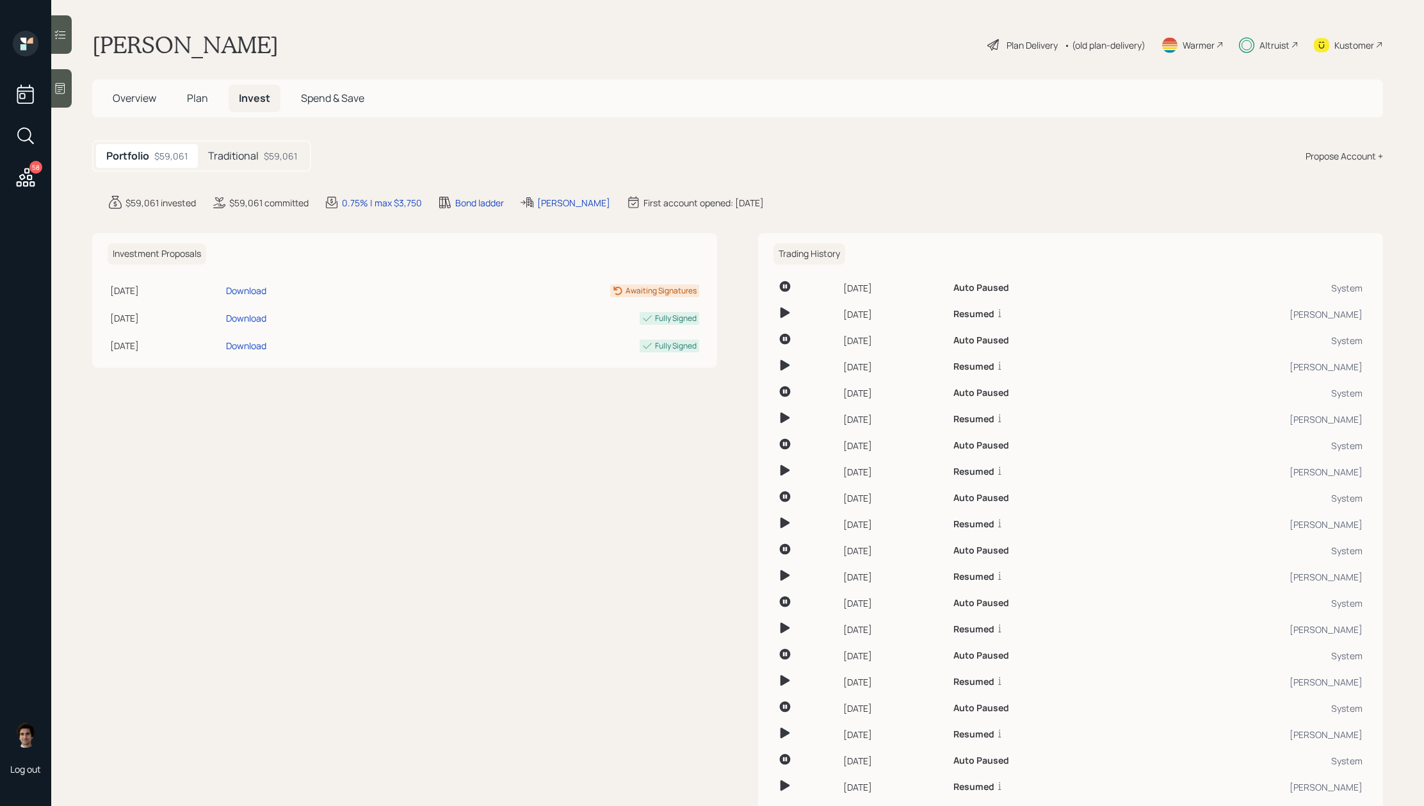
click at [267, 172] on main "Danny Guidry Plan Delivery • (old plan-delivery) Warmer Altruist Kustomer Overv…" at bounding box center [737, 403] width 1373 height 806
click at [266, 159] on div "$59,061" at bounding box center [280, 155] width 33 height 13
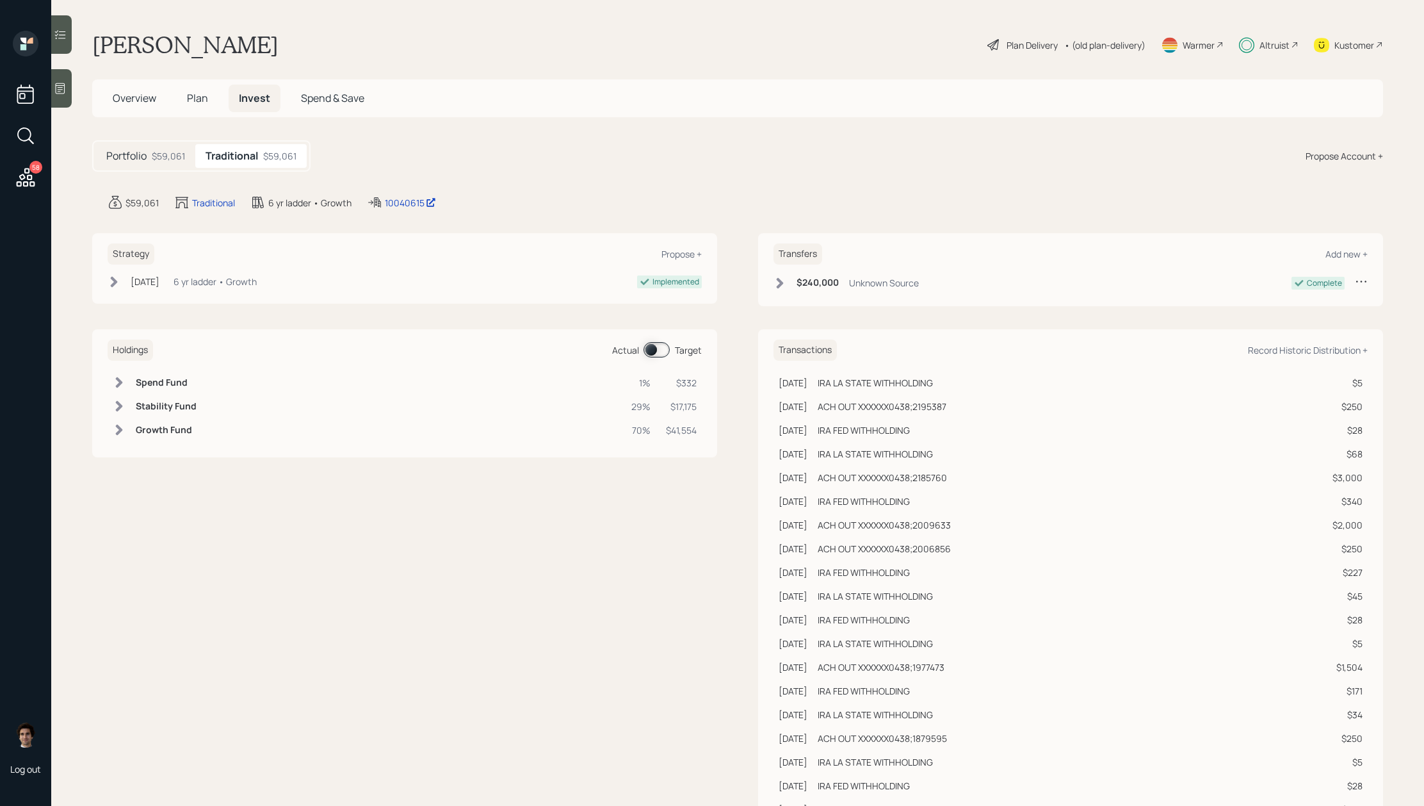
click at [658, 345] on span at bounding box center [657, 349] width 26 height 15
click at [15, 183] on icon at bounding box center [25, 177] width 23 height 23
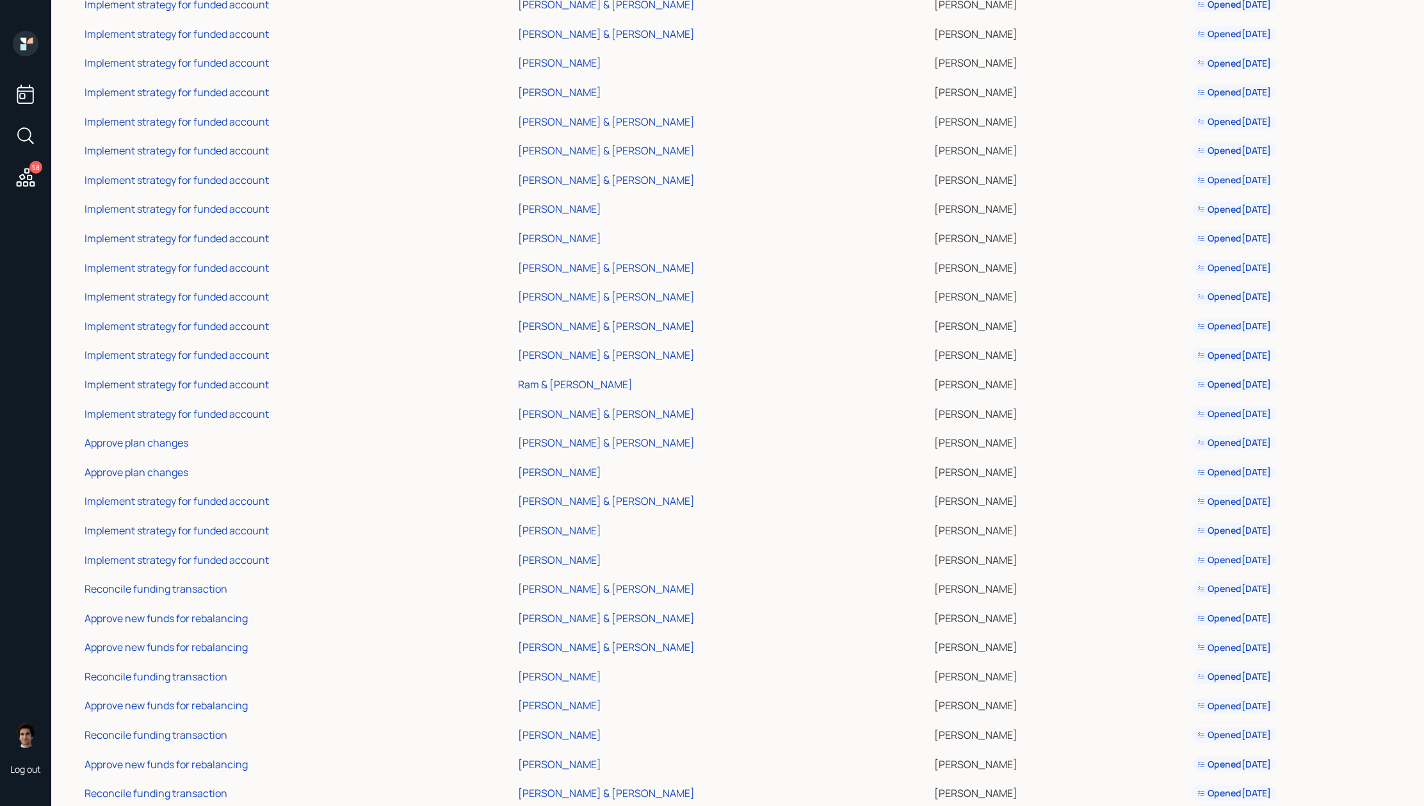
scroll to position [1036, 0]
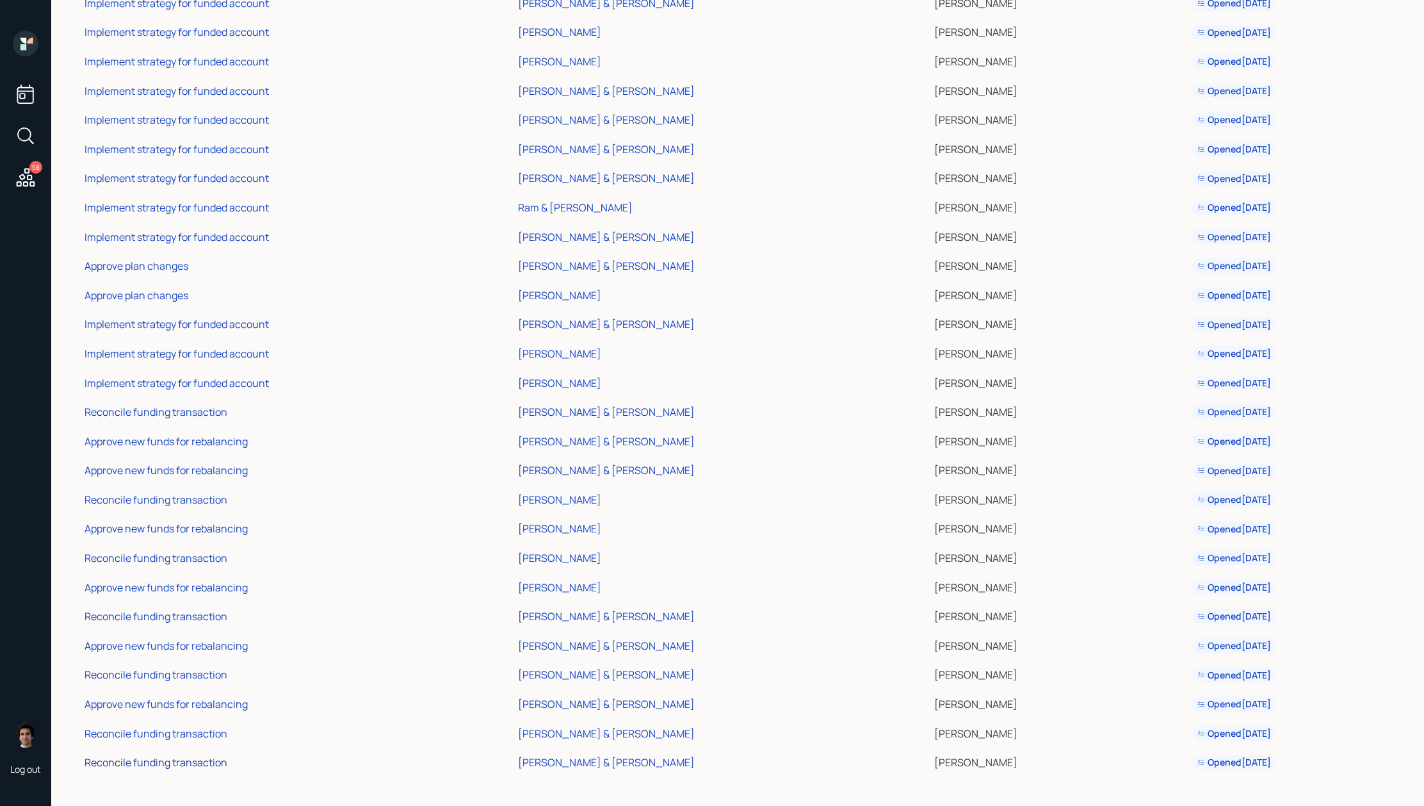
click at [184, 762] on div "Reconcile funding transaction" at bounding box center [156, 762] width 143 height 14
click at [215, 730] on div "Reconcile funding transaction" at bounding box center [156, 733] width 143 height 14
click at [198, 675] on div "Reconcile funding transaction" at bounding box center [156, 674] width 143 height 14
click at [615, 706] on div "Derek & Kristie Robison" at bounding box center [606, 704] width 177 height 14
